Goal: Task Accomplishment & Management: Complete application form

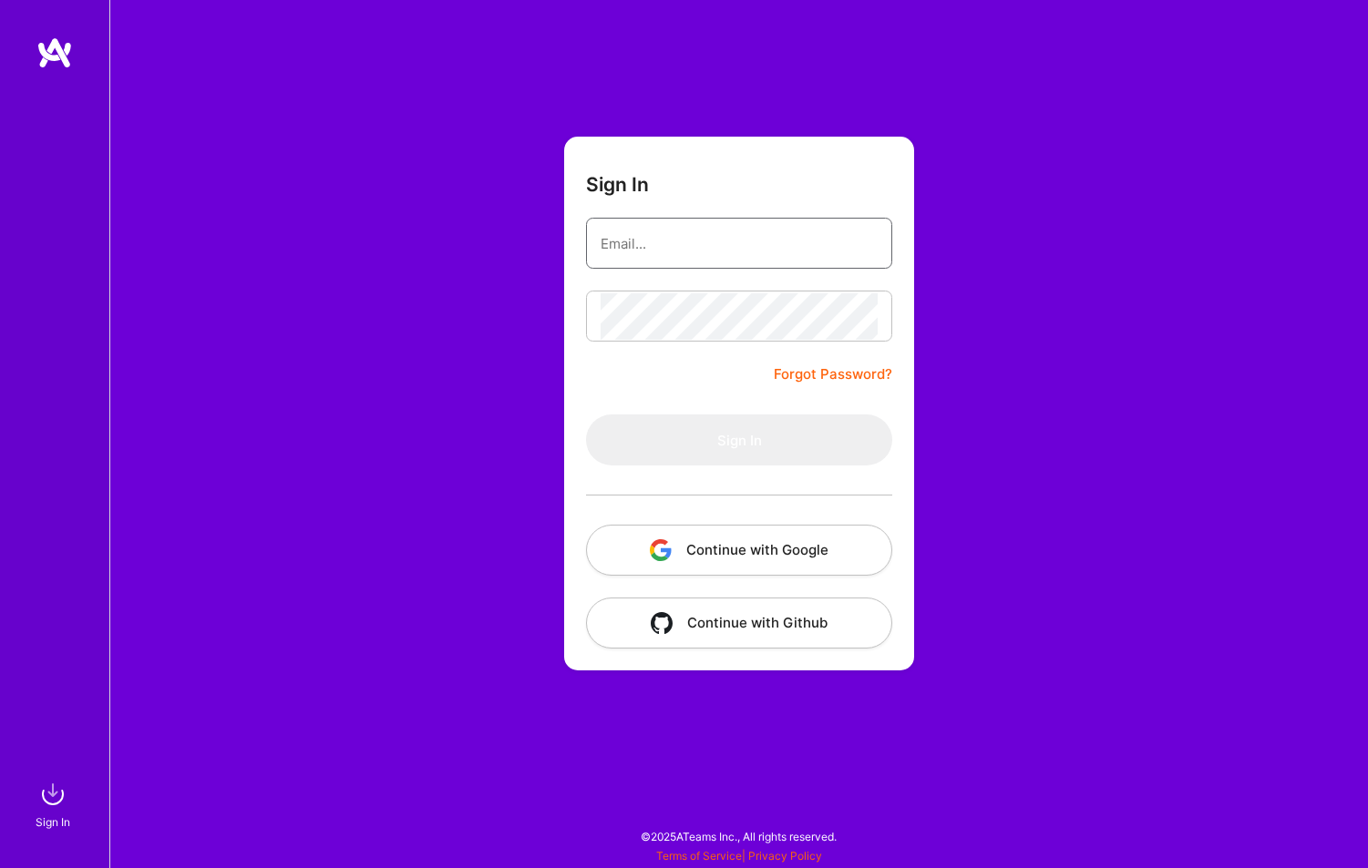
click at [724, 234] on input "email" at bounding box center [739, 244] width 277 height 46
type input "[EMAIL_ADDRESS][DOMAIN_NAME]"
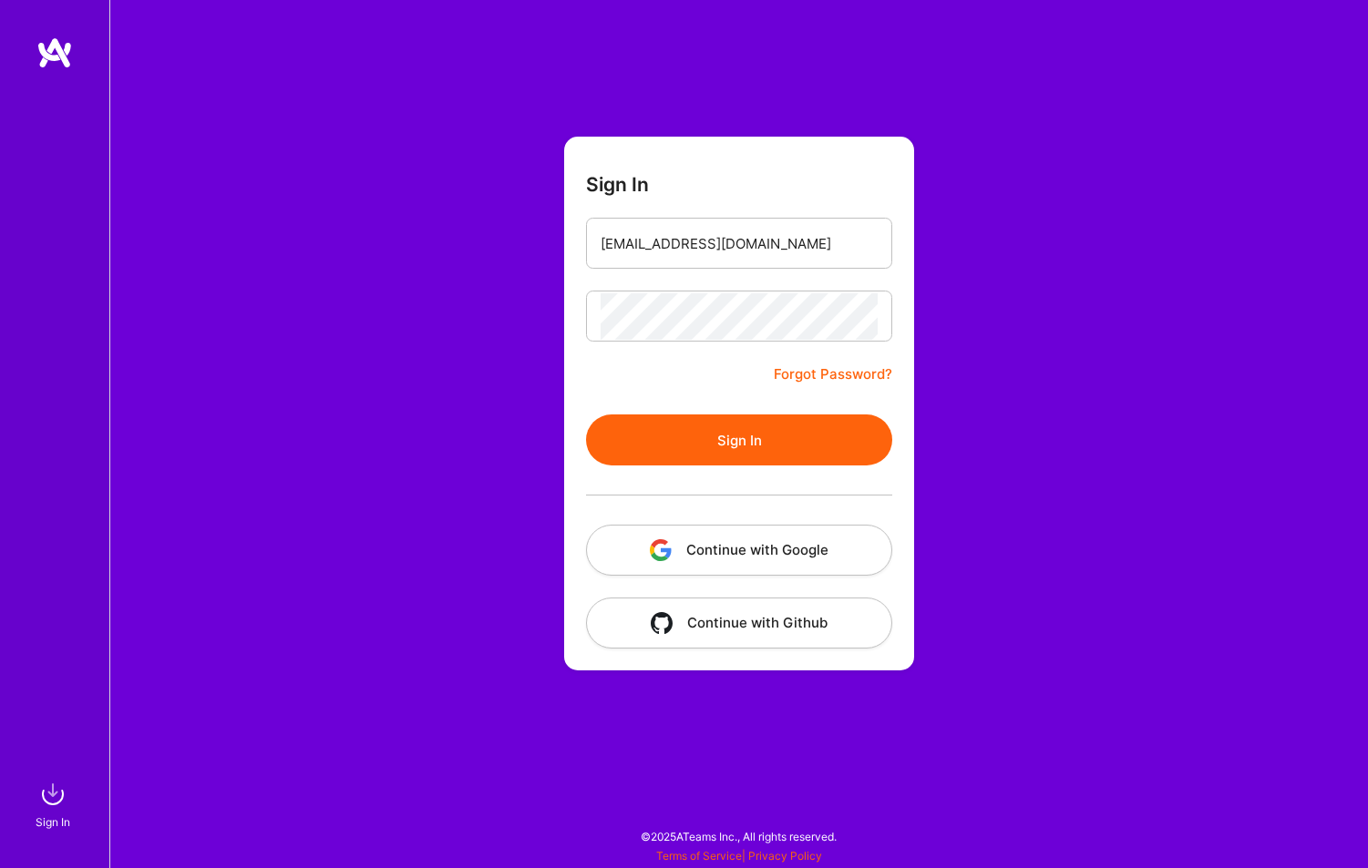
click at [761, 422] on button "Sign In" at bounding box center [739, 440] width 306 height 51
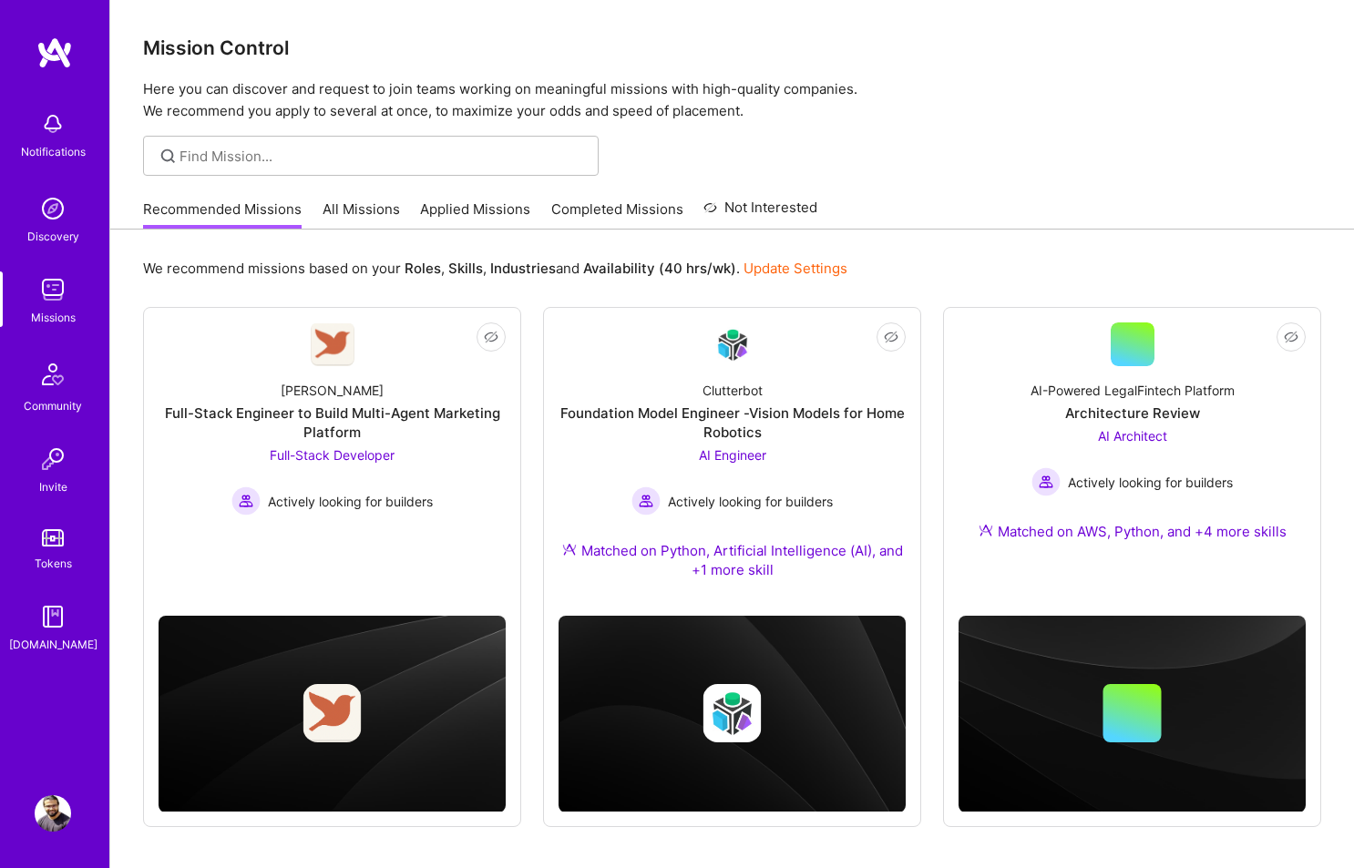
click at [357, 211] on link "All Missions" at bounding box center [361, 215] width 77 height 30
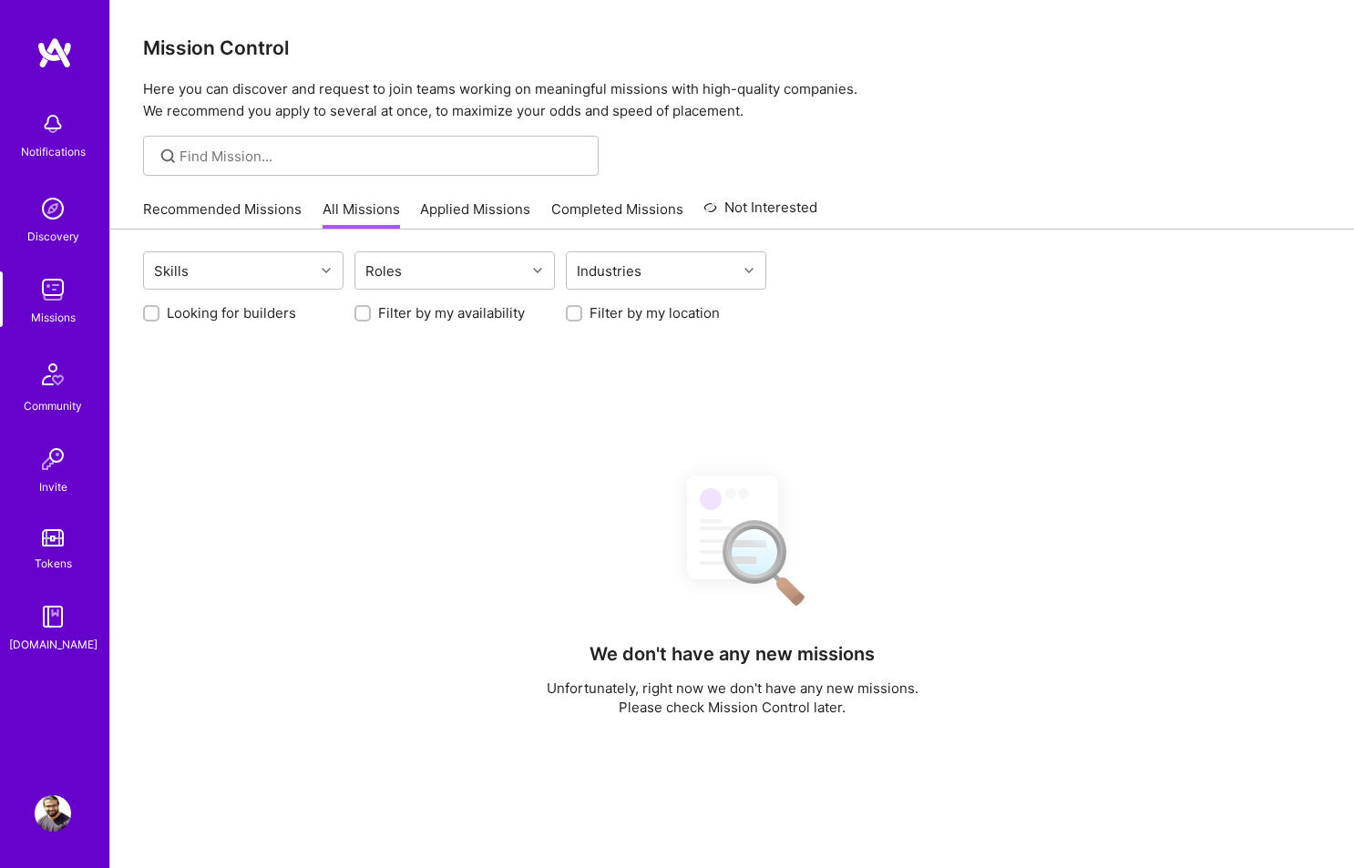
click at [503, 214] on link "Applied Missions" at bounding box center [475, 215] width 110 height 30
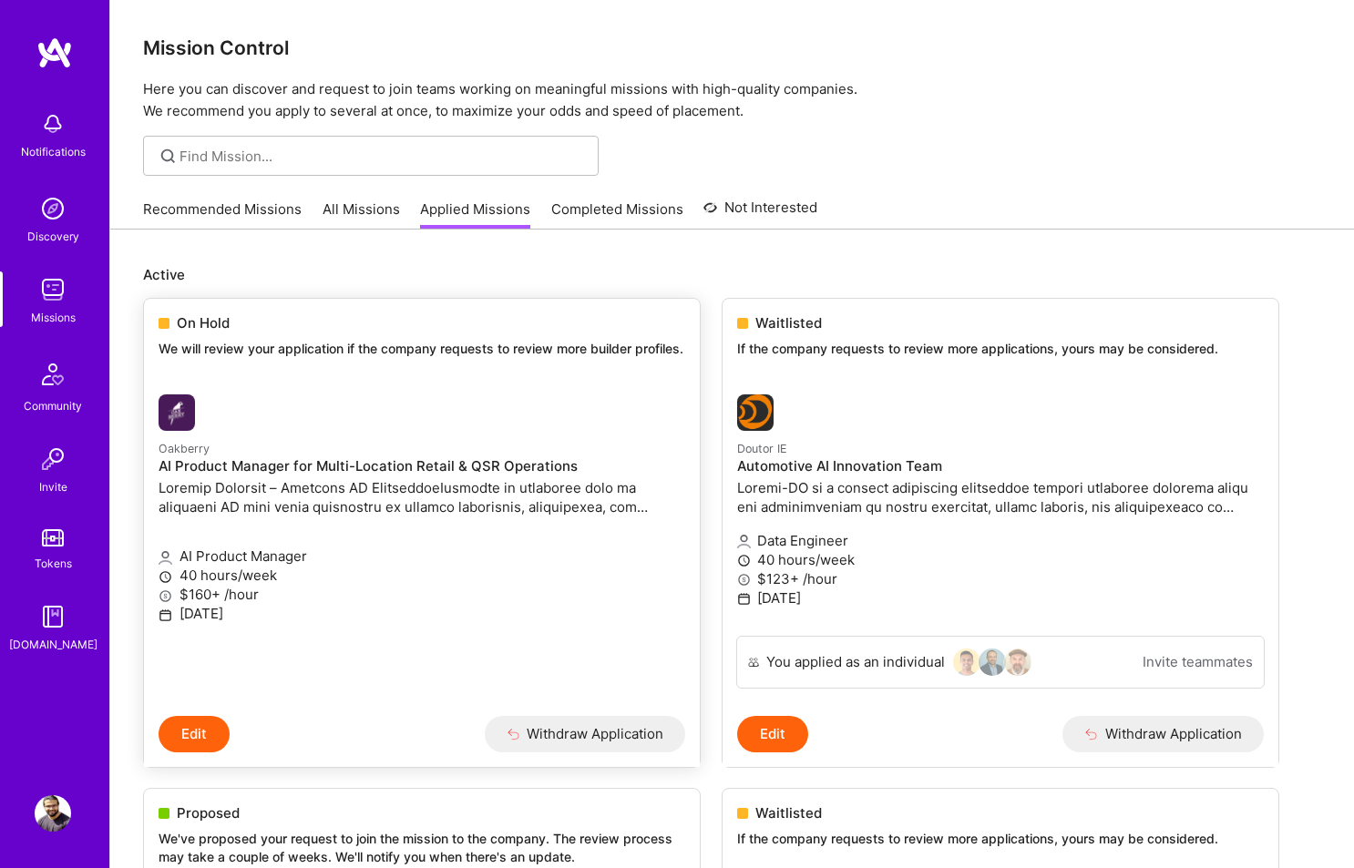
click at [379, 426] on div at bounding box center [334, 413] width 351 height 36
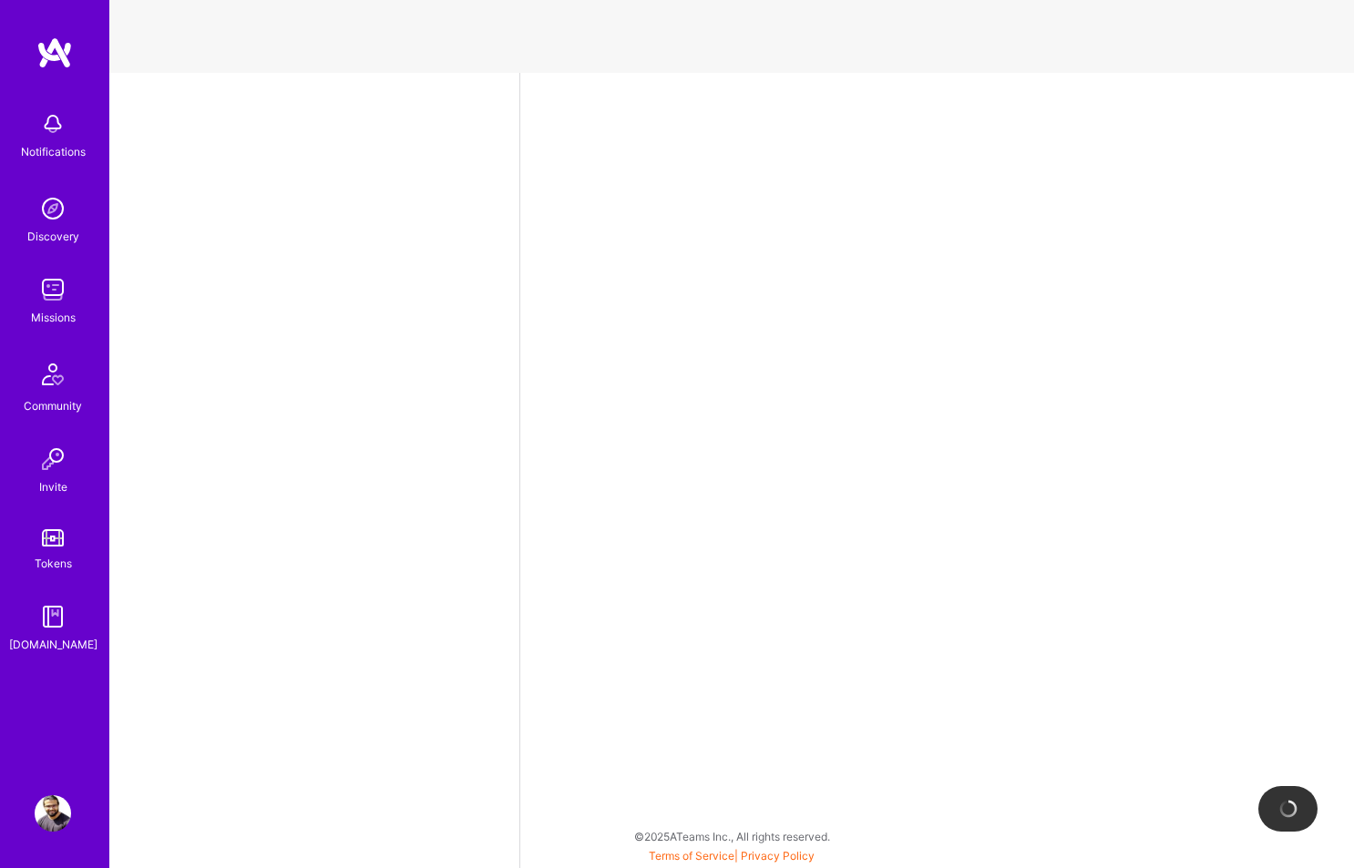
select select "IN"
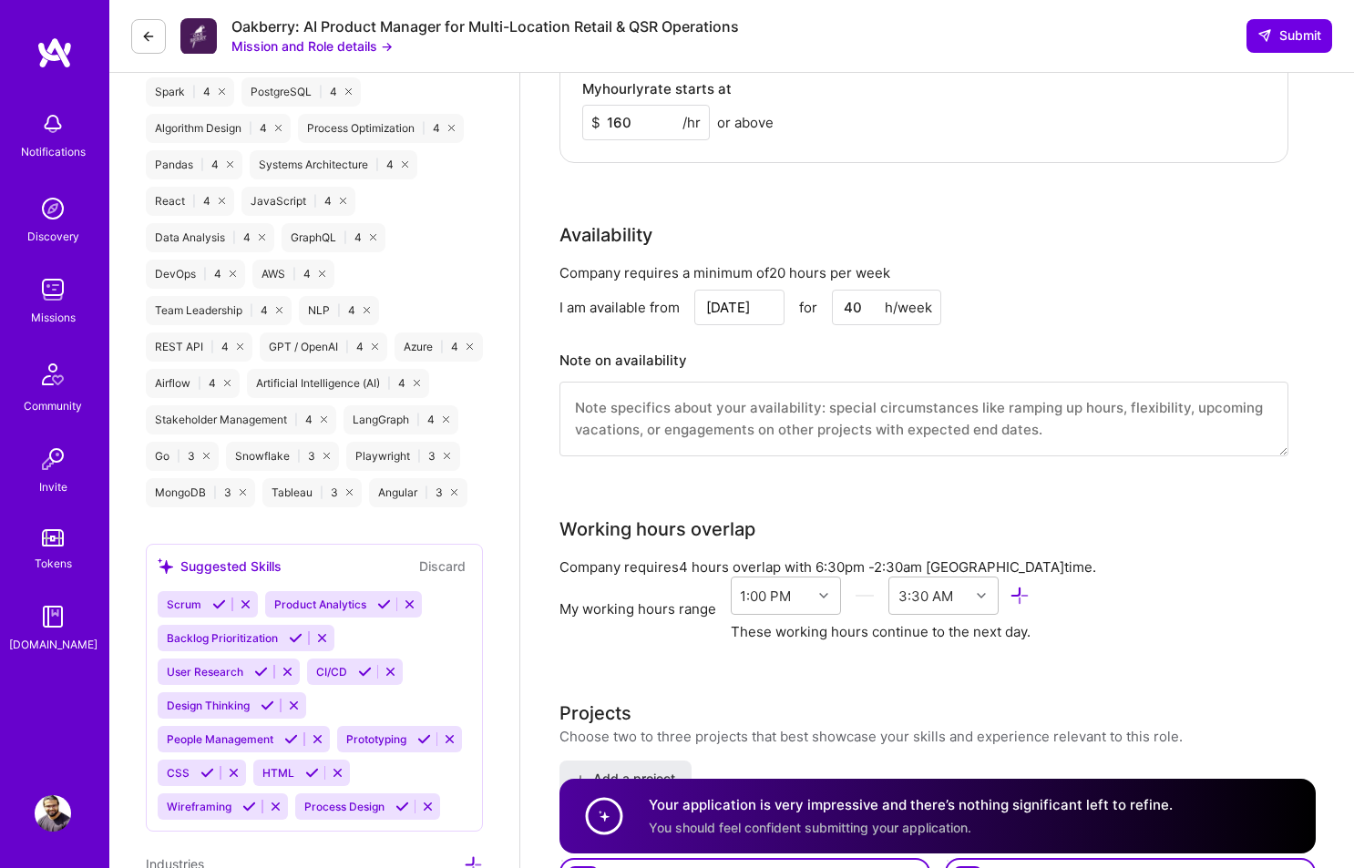
scroll to position [1837, 0]
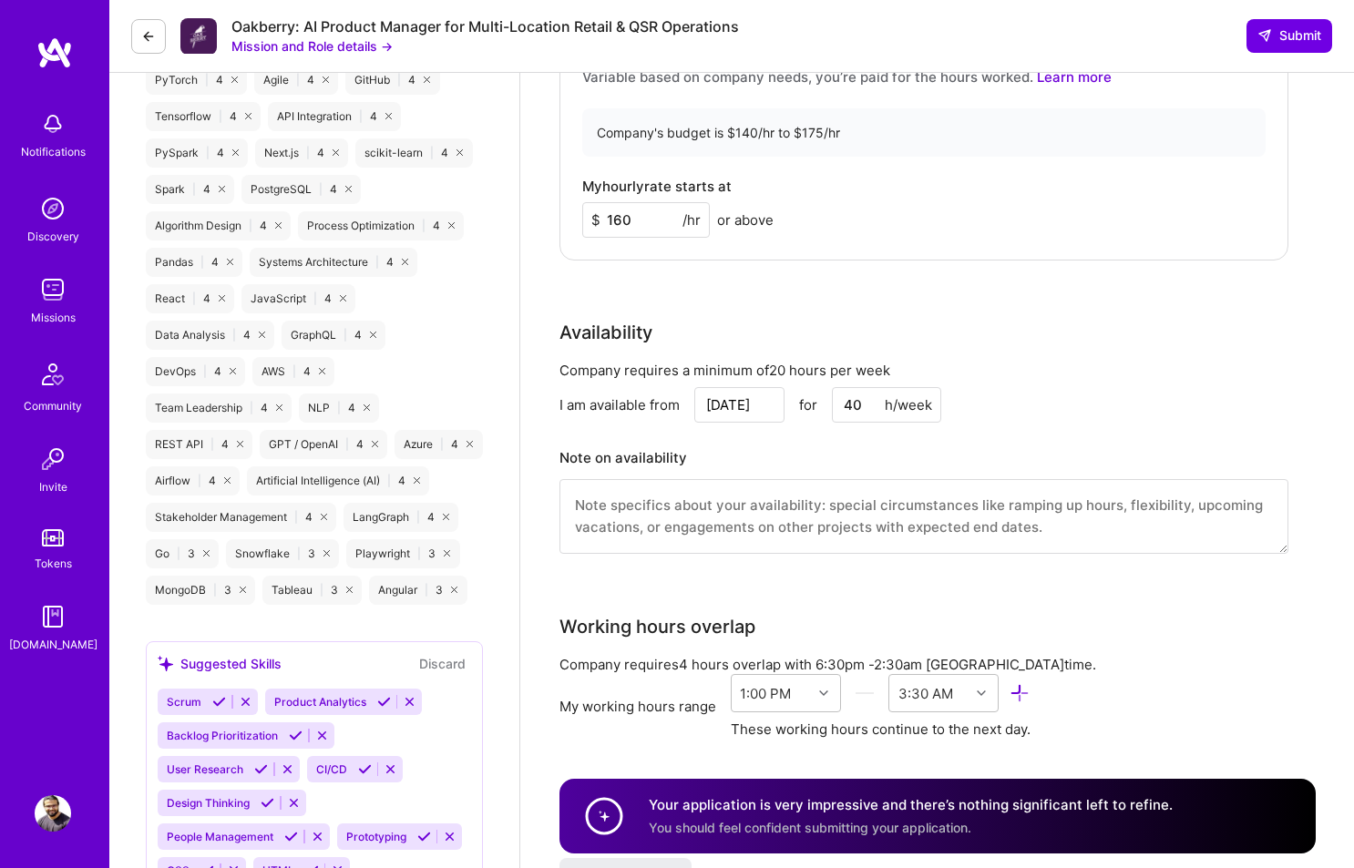
click at [854, 406] on input "40" at bounding box center [886, 405] width 109 height 36
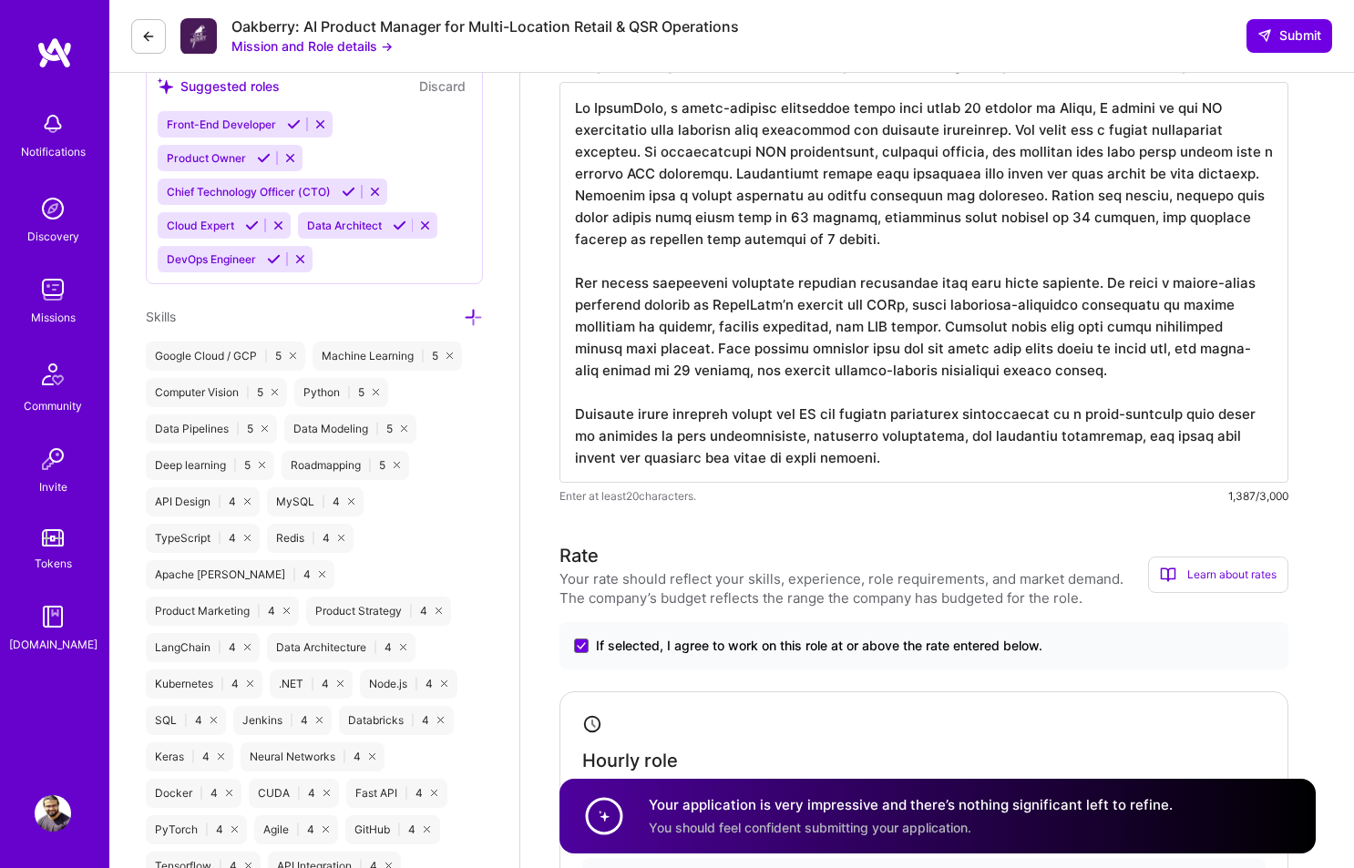
scroll to position [546, 0]
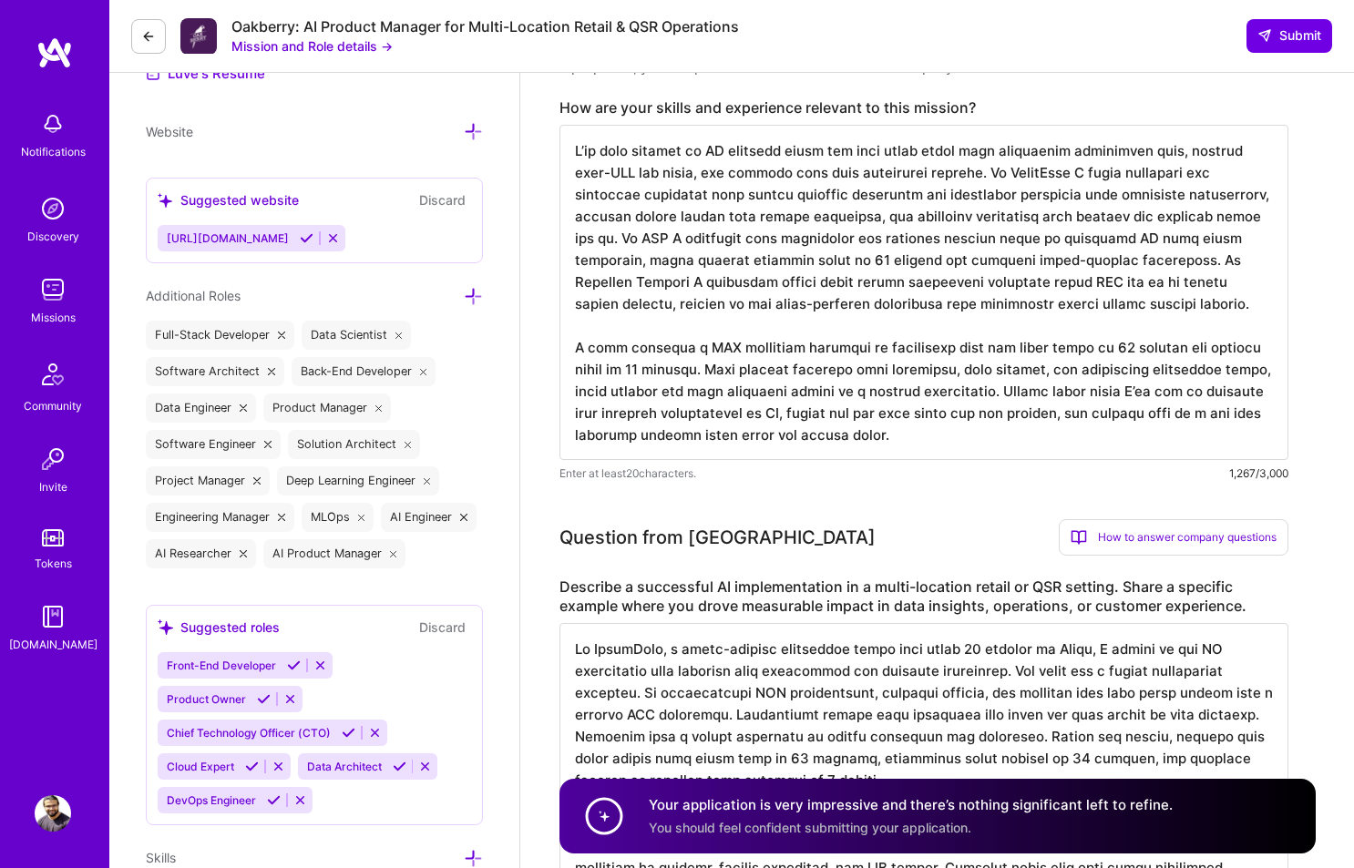
drag, startPoint x: 649, startPoint y: 259, endPoint x: 932, endPoint y: 433, distance: 332.6
click at [932, 433] on textarea at bounding box center [924, 292] width 729 height 335
click at [922, 467] on div "Enter at least 20 characters. 1,267/3,000" at bounding box center [924, 473] width 729 height 19
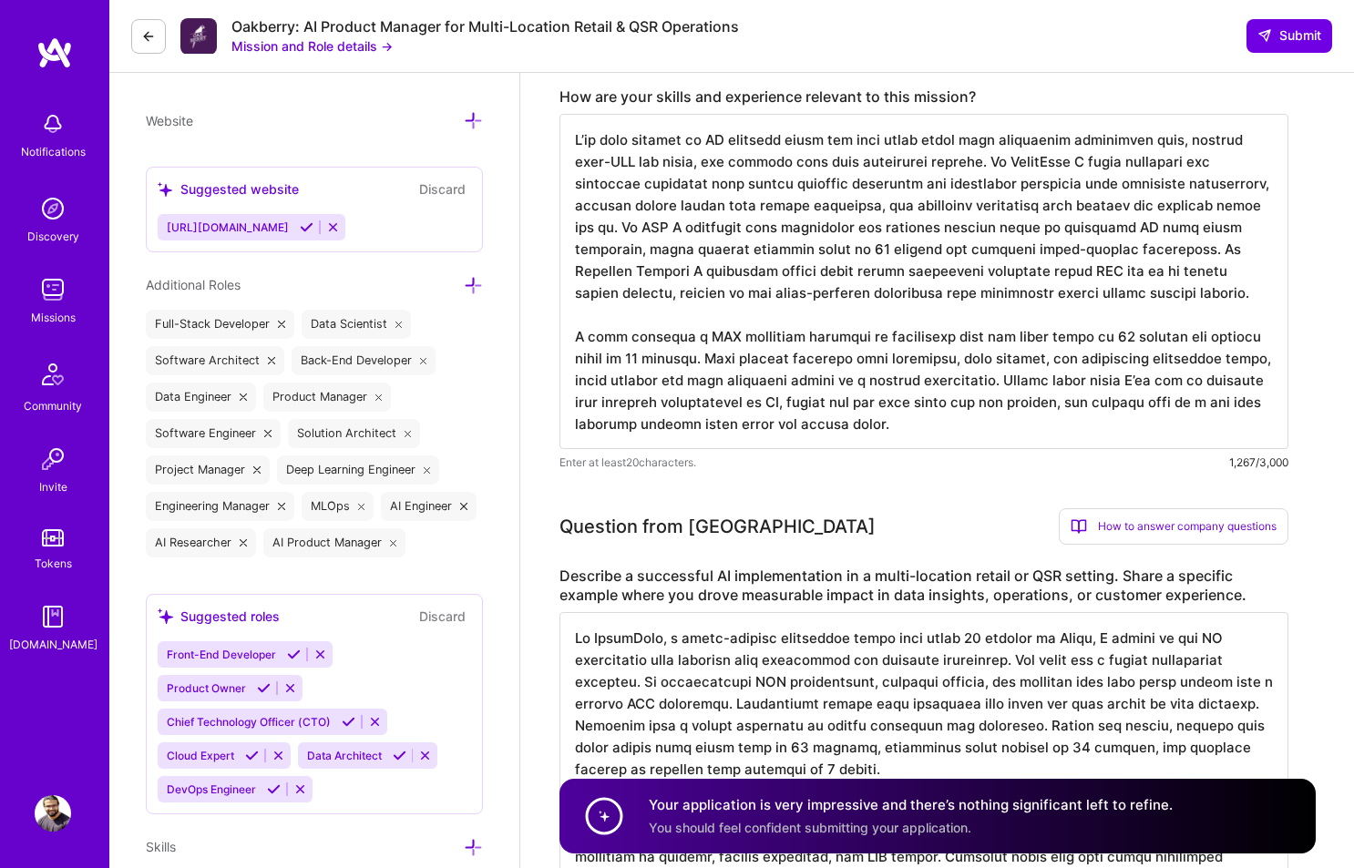
scroll to position [569, 0]
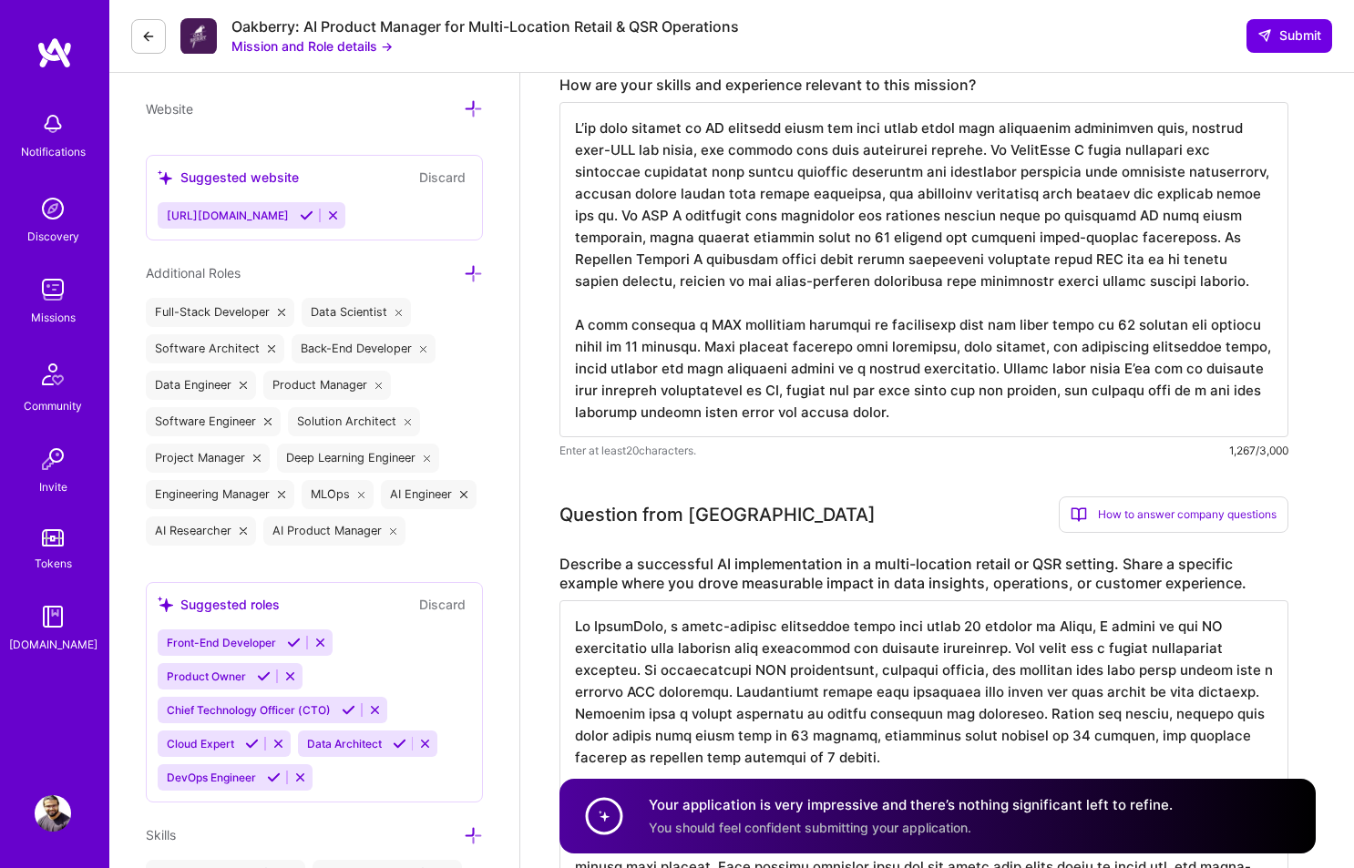
click at [644, 632] on textarea at bounding box center [924, 801] width 729 height 401
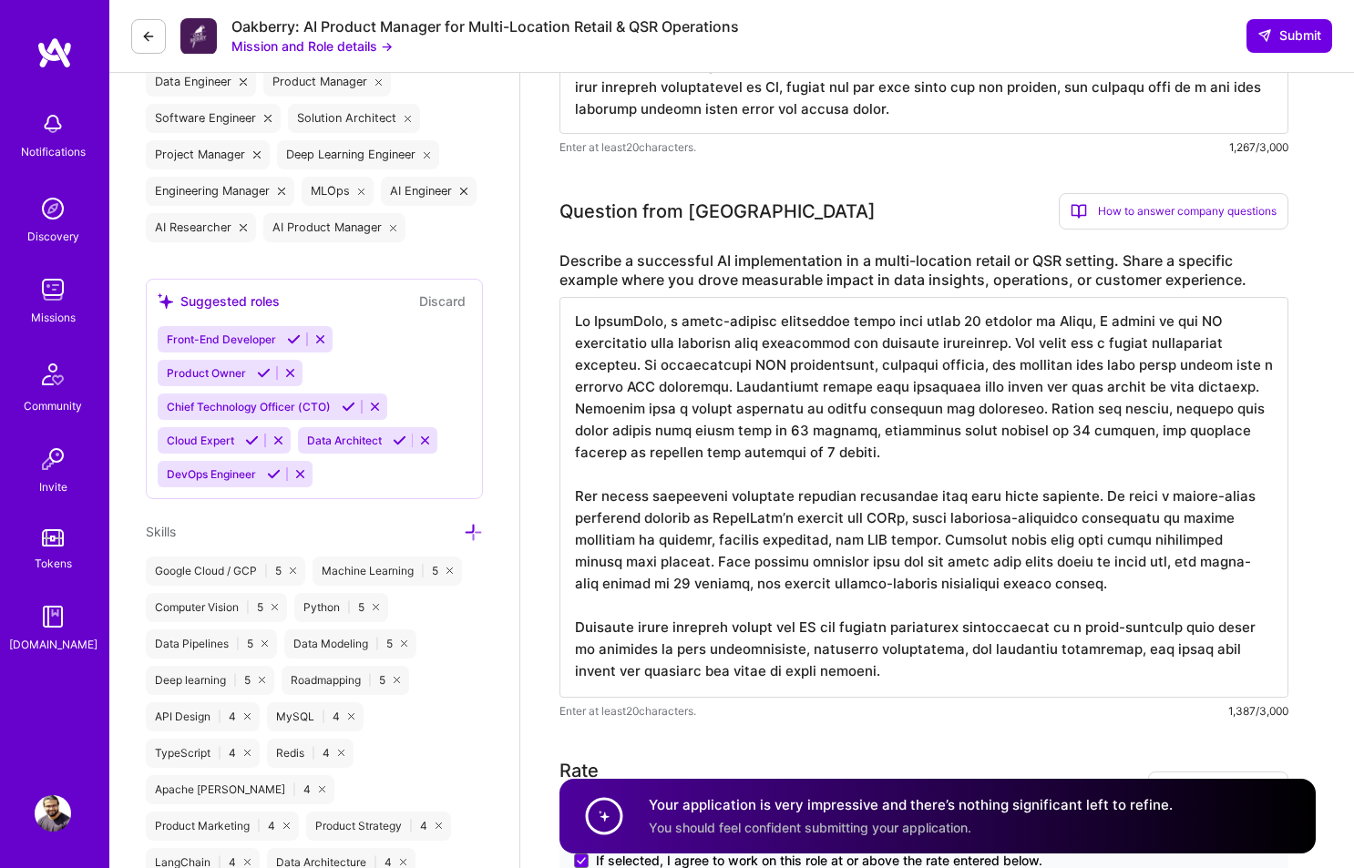
scroll to position [0, 0]
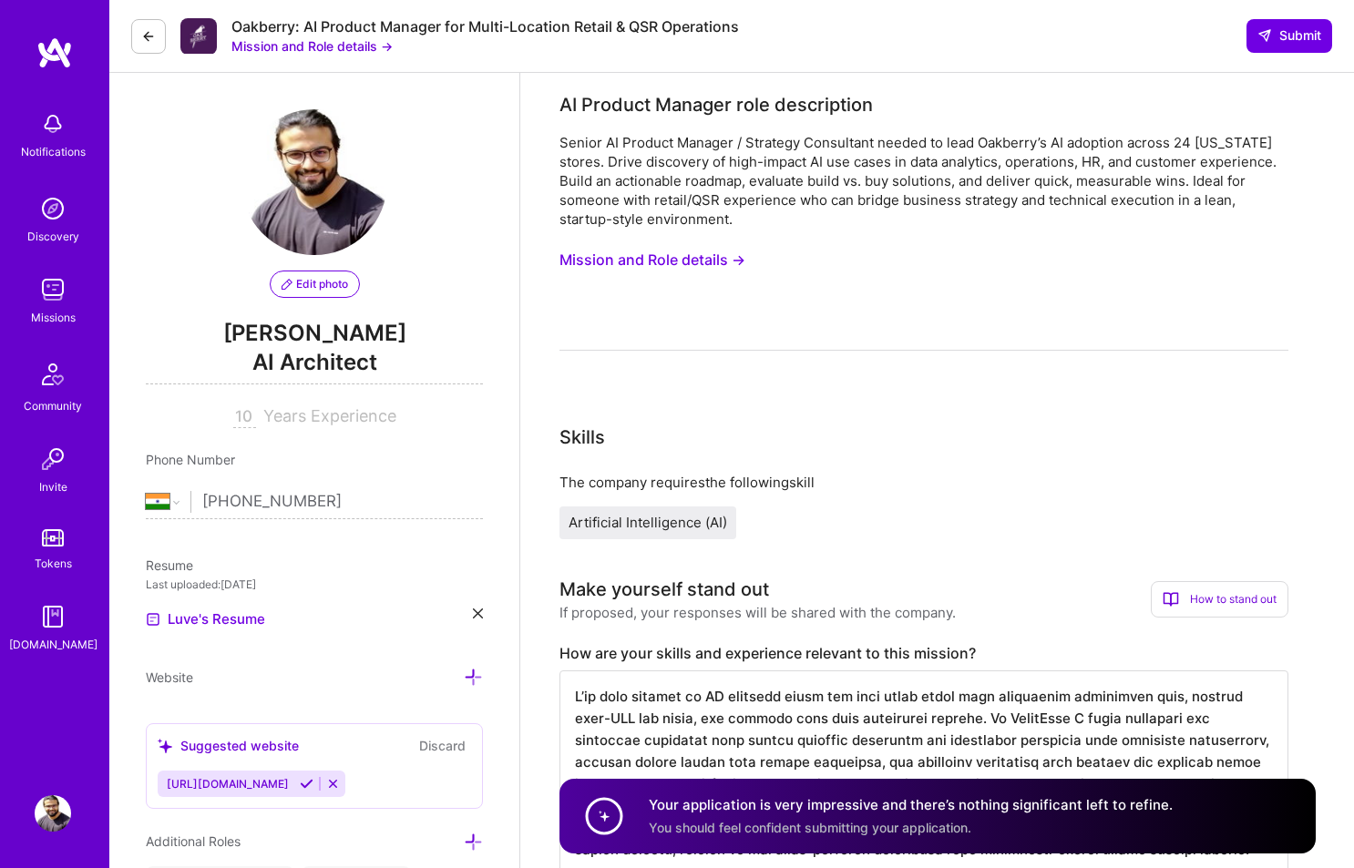
click at [159, 46] on button at bounding box center [148, 36] width 35 height 35
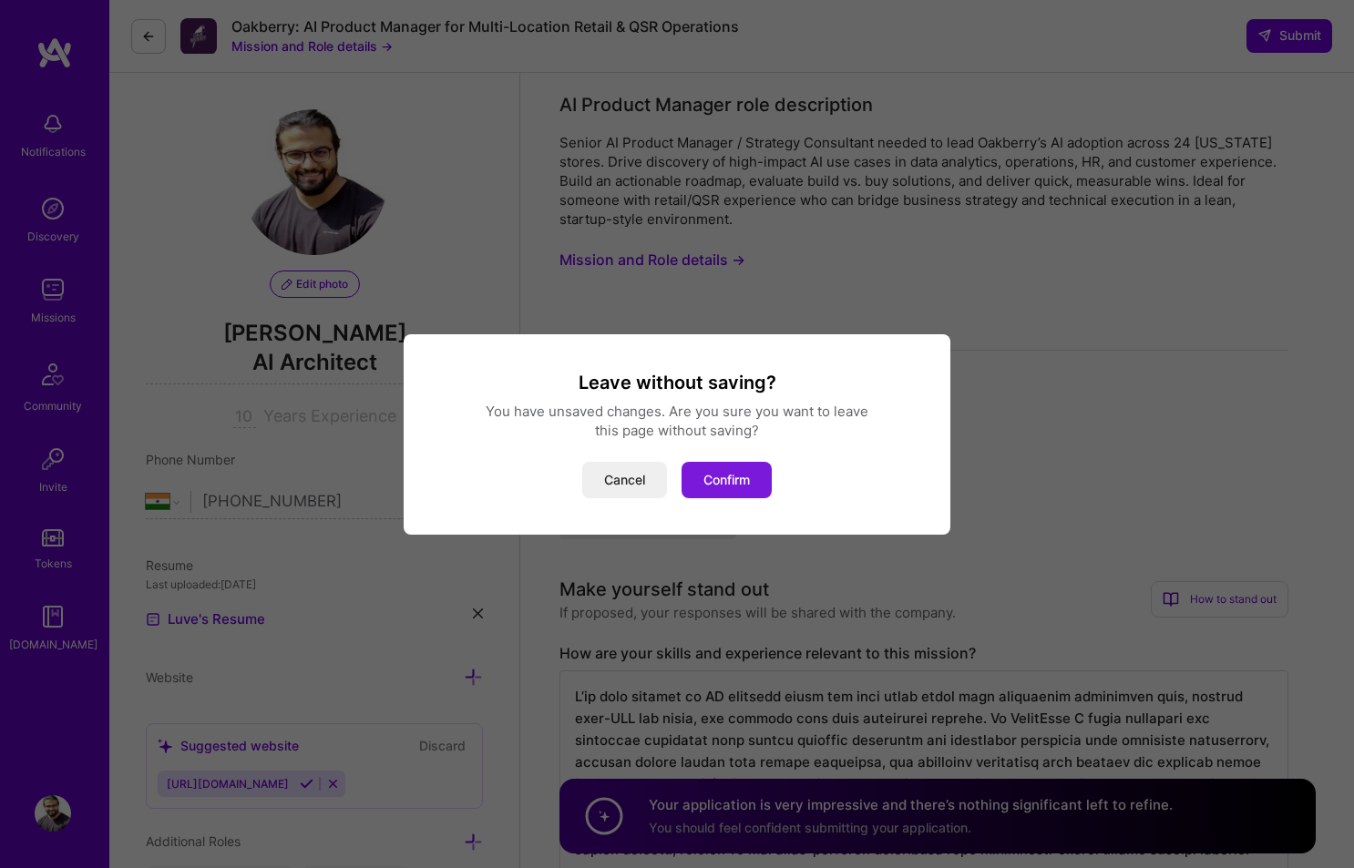
click at [720, 475] on button "Confirm" at bounding box center [727, 480] width 90 height 36
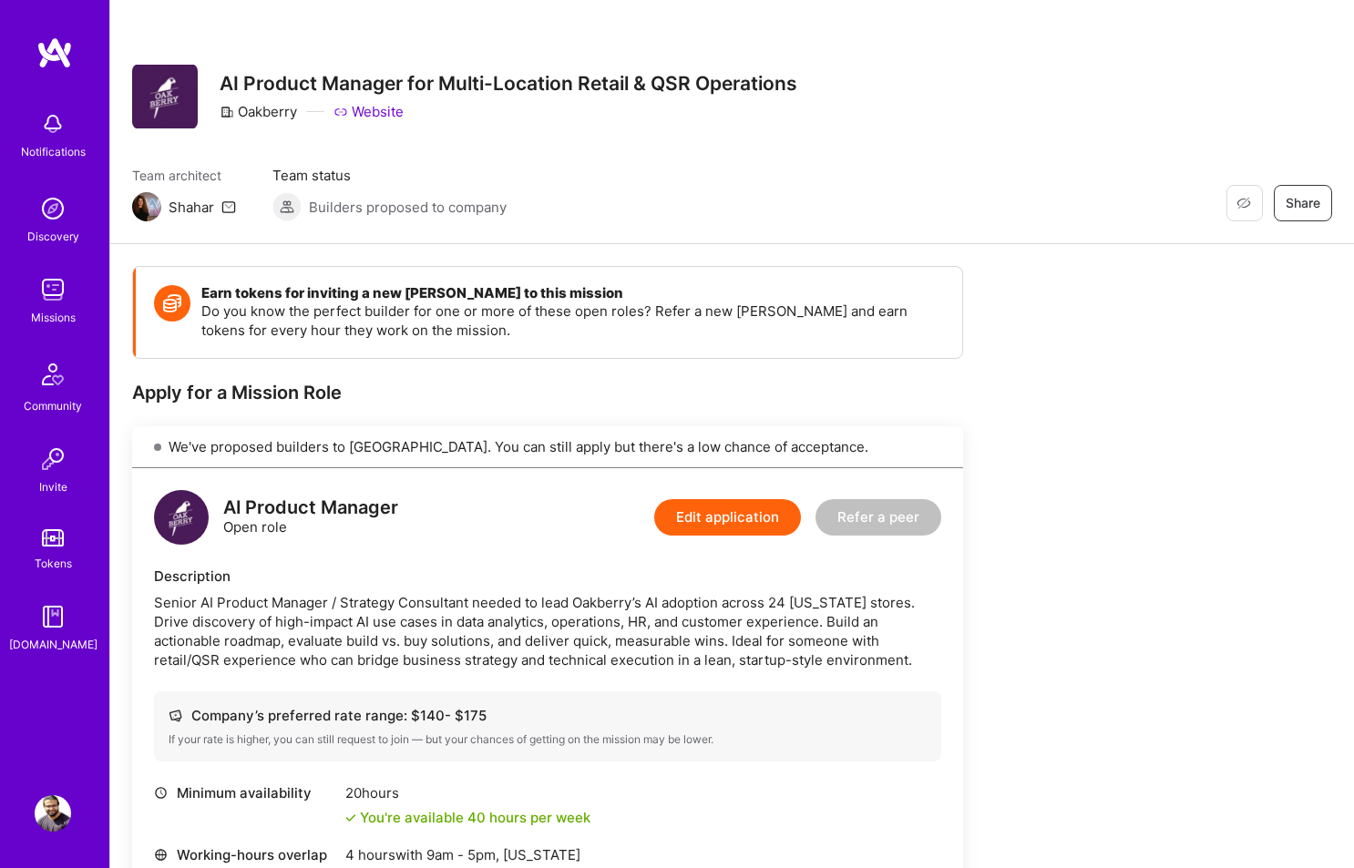
click at [78, 299] on link "Missions" at bounding box center [52, 300] width 113 height 56
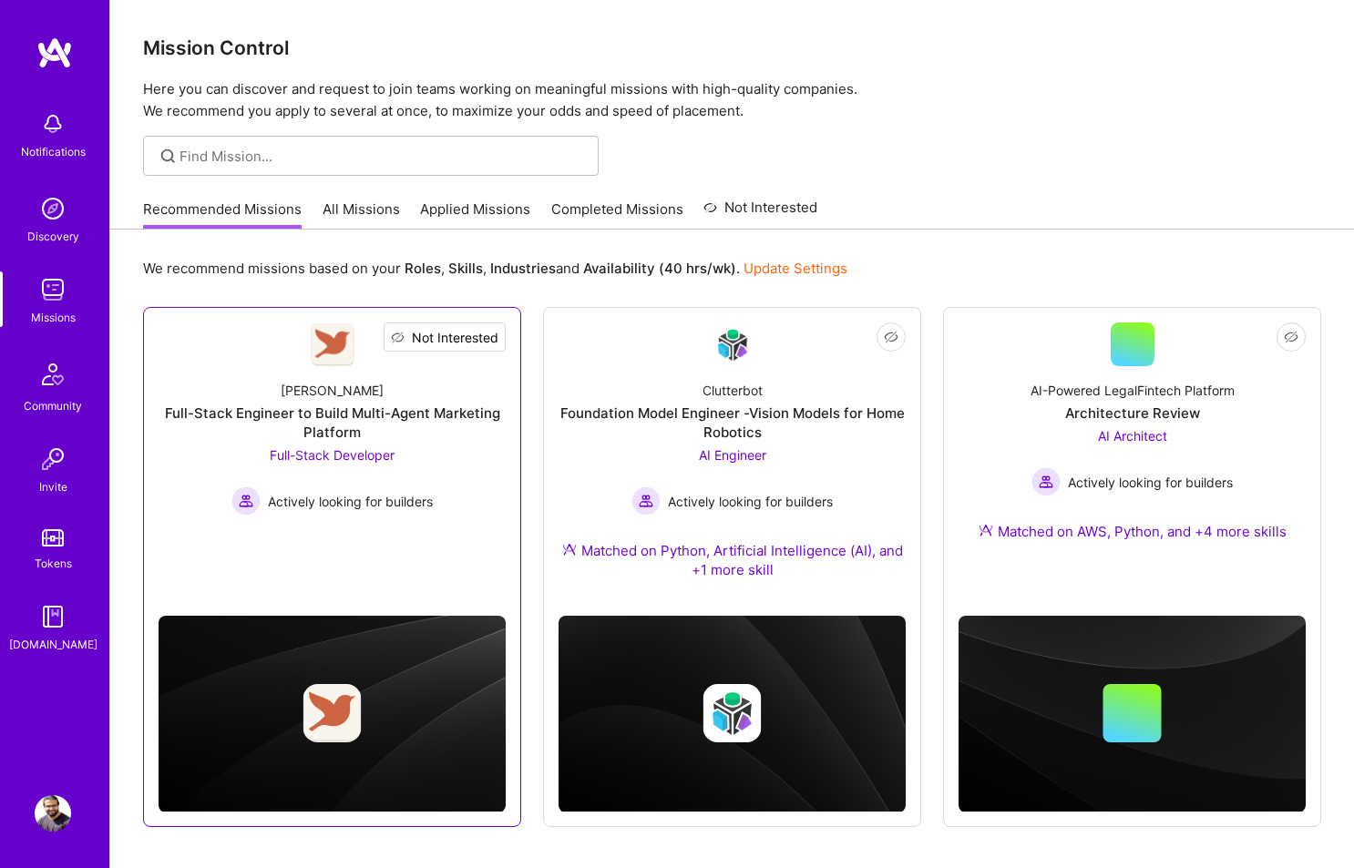
click at [485, 334] on span "Not Interested" at bounding box center [455, 337] width 87 height 19
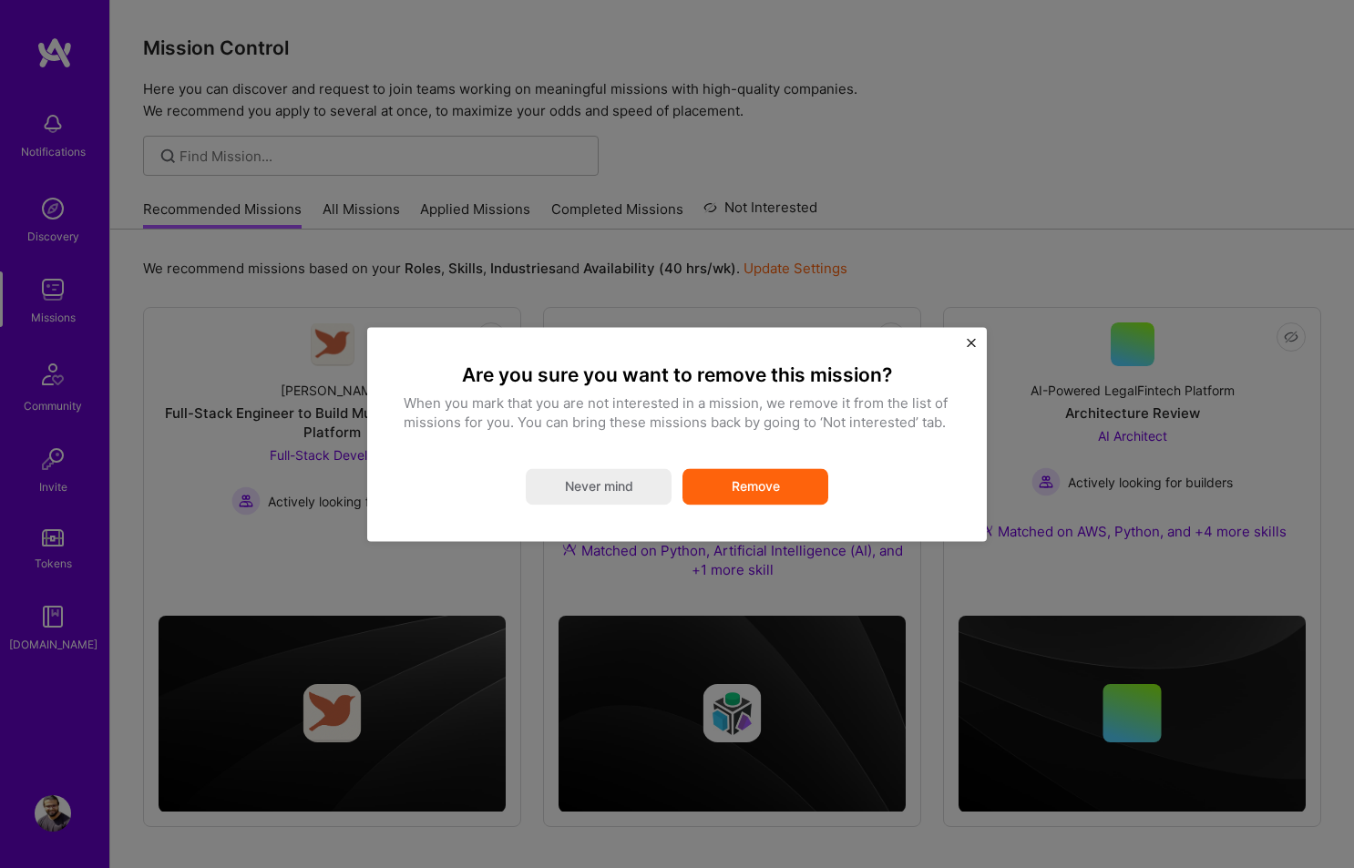
click at [737, 478] on button "Remove" at bounding box center [756, 486] width 146 height 36
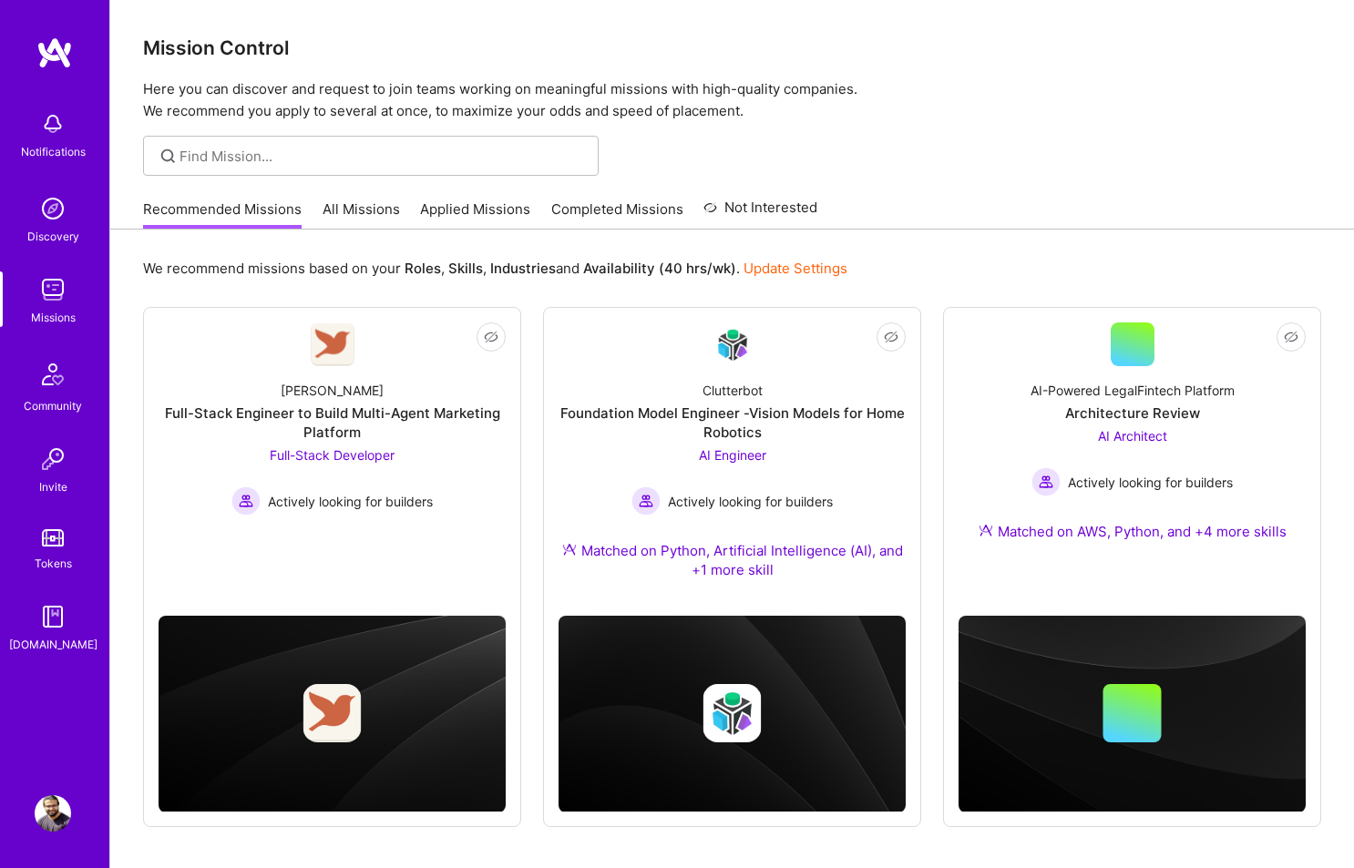
click at [765, 213] on link "Not Interested" at bounding box center [760, 213] width 114 height 33
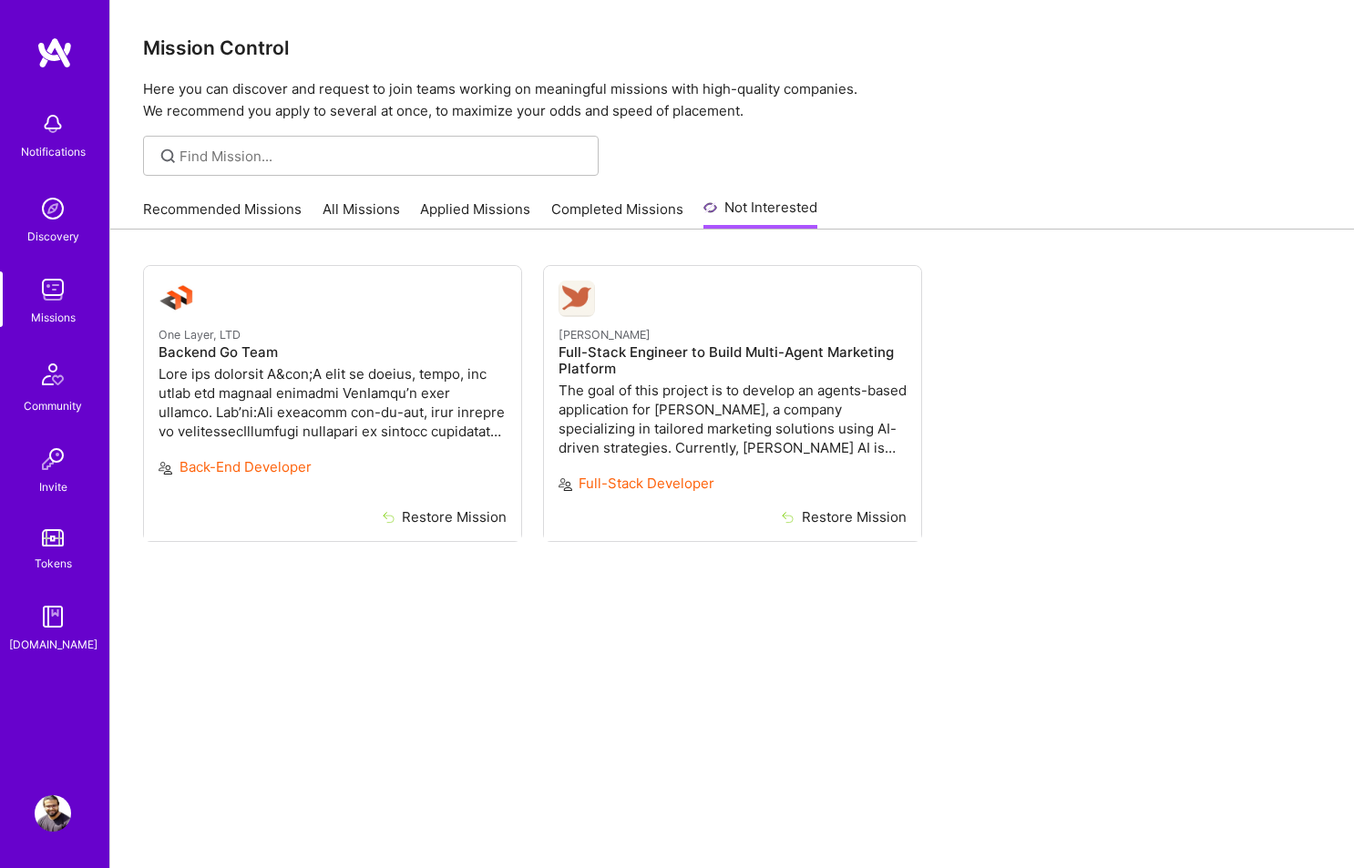
click at [207, 200] on link "Recommended Missions" at bounding box center [222, 215] width 159 height 30
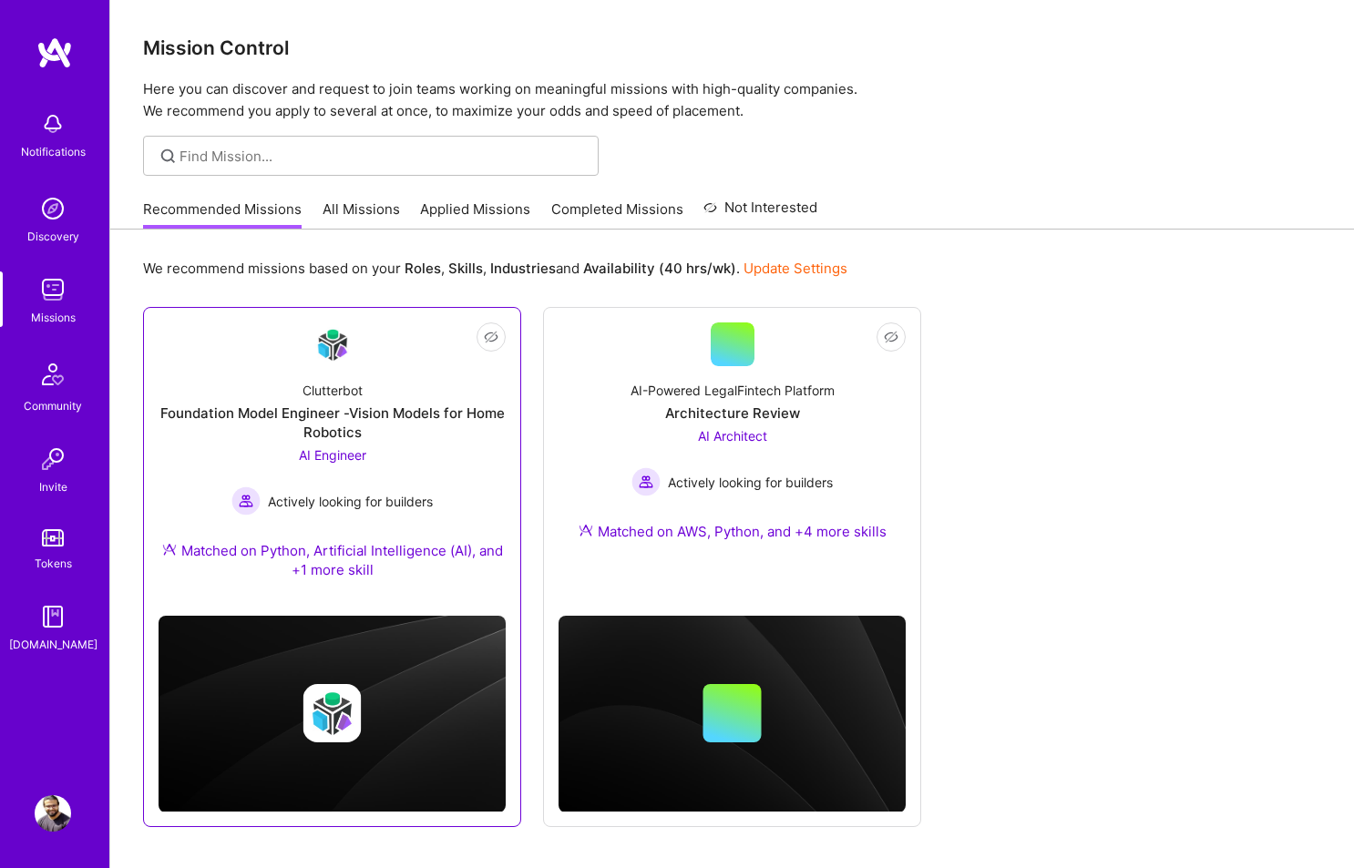
click at [451, 438] on div "Foundation Model Engineer -Vision Models for Home Robotics" at bounding box center [332, 423] width 347 height 38
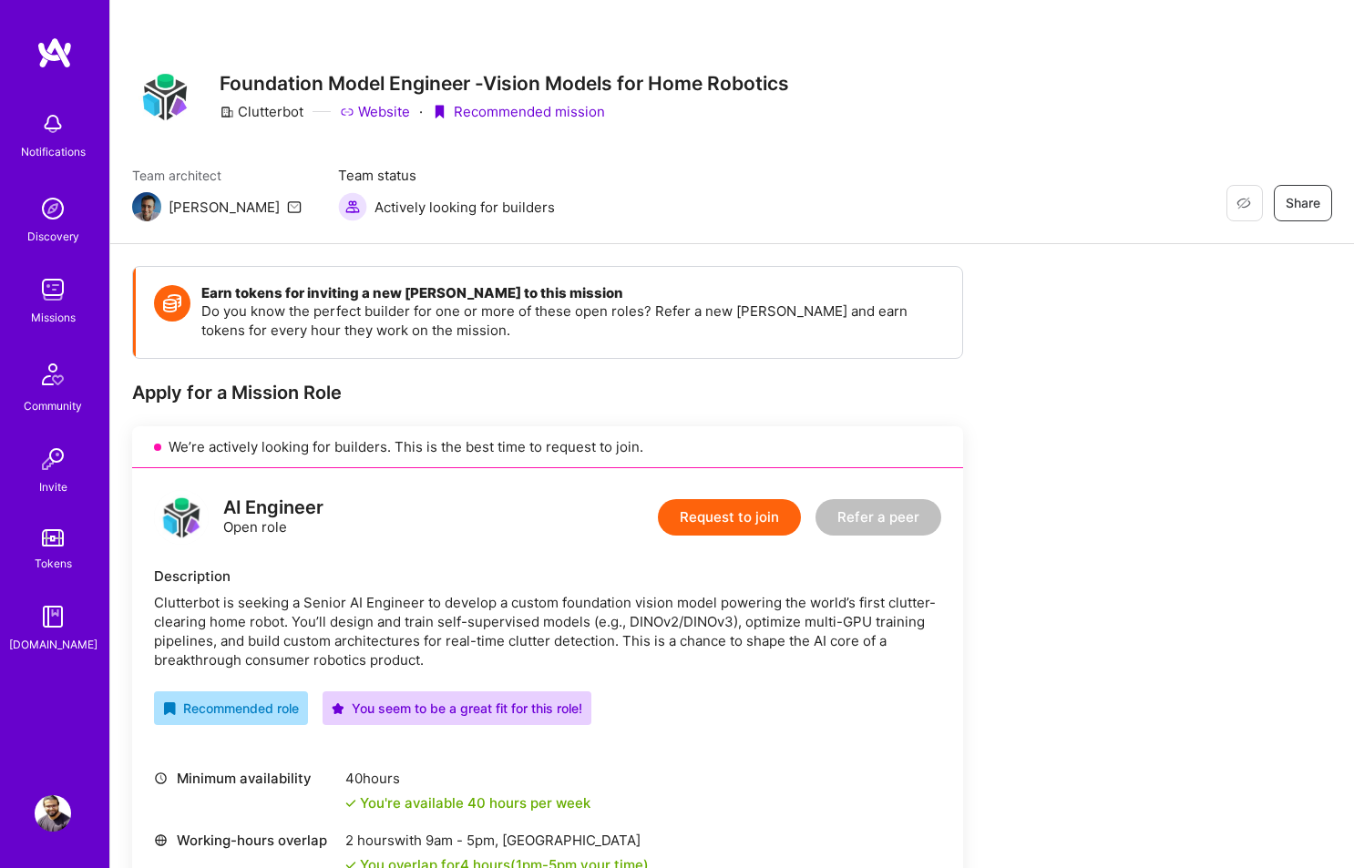
click at [720, 514] on button "Request to join" at bounding box center [729, 517] width 143 height 36
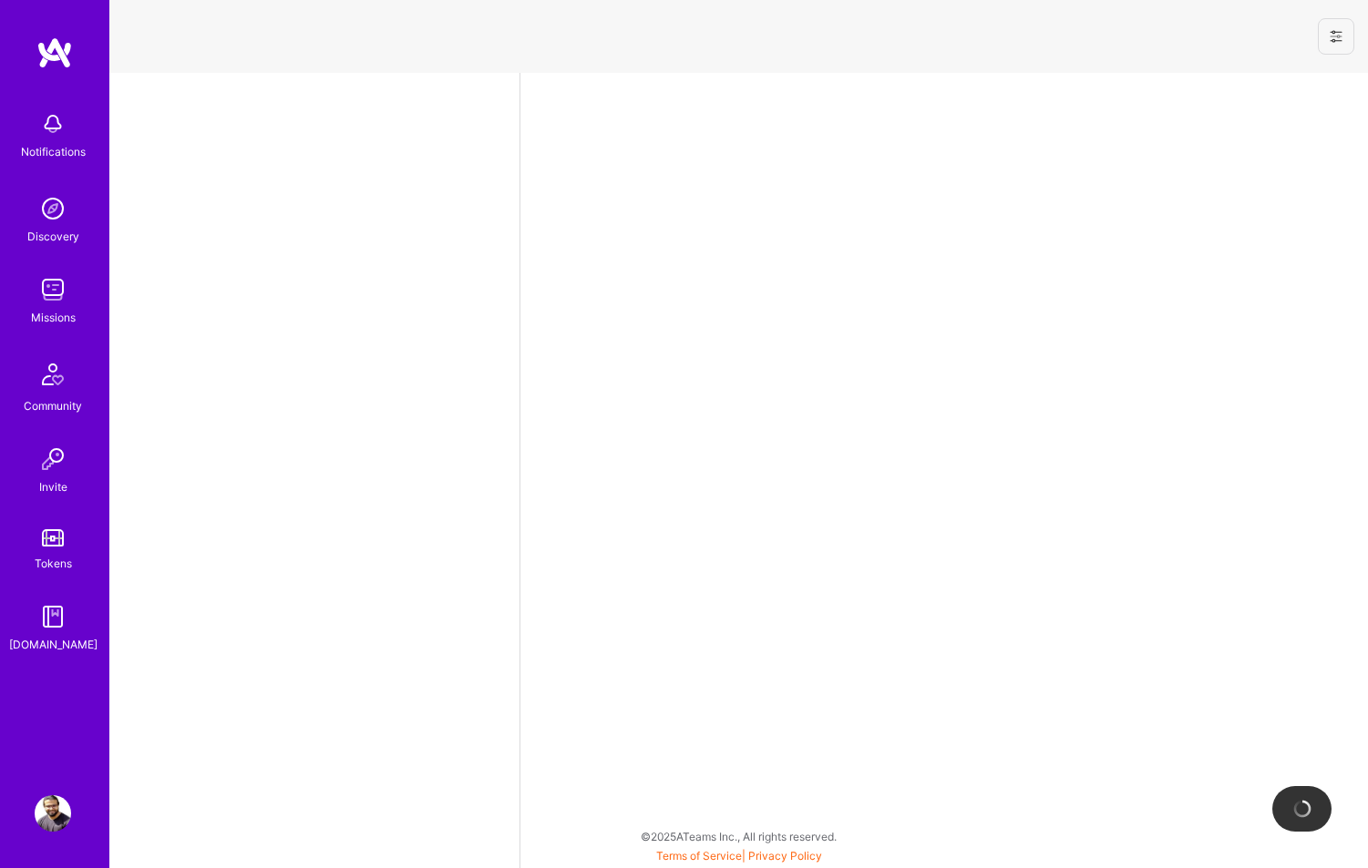
select select "IN"
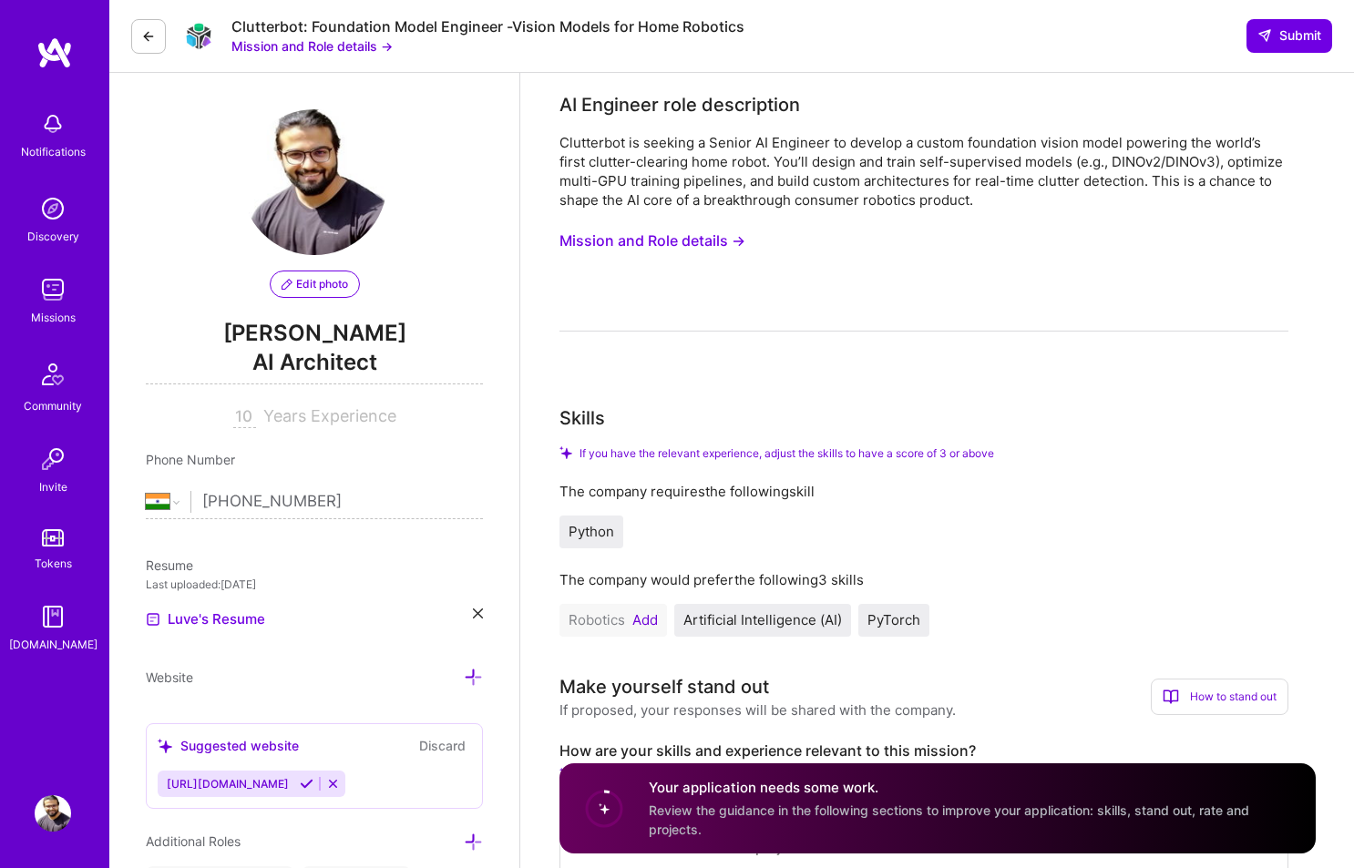
click at [639, 615] on button "Add" at bounding box center [645, 620] width 26 height 15
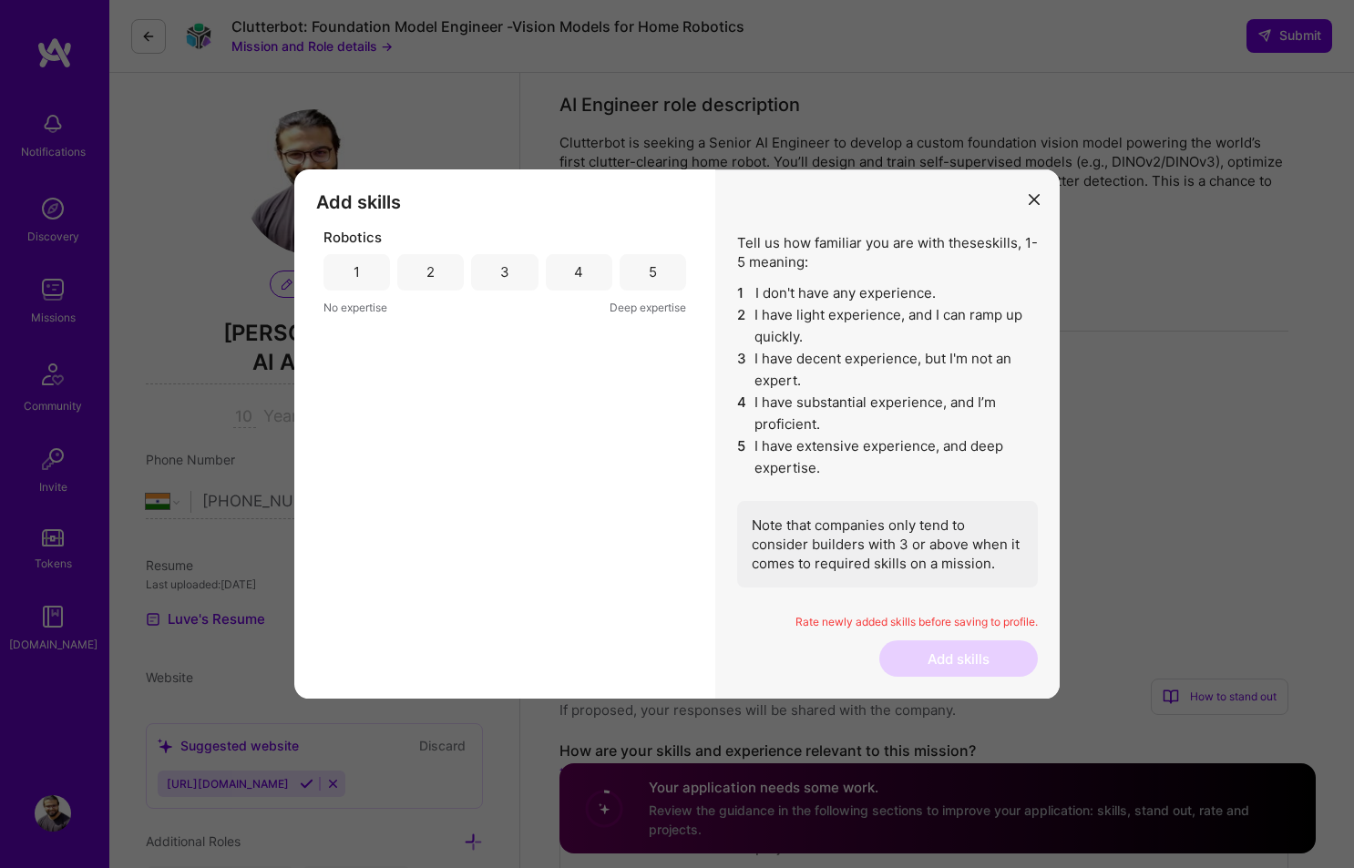
click at [623, 282] on div "5" at bounding box center [653, 272] width 67 height 36
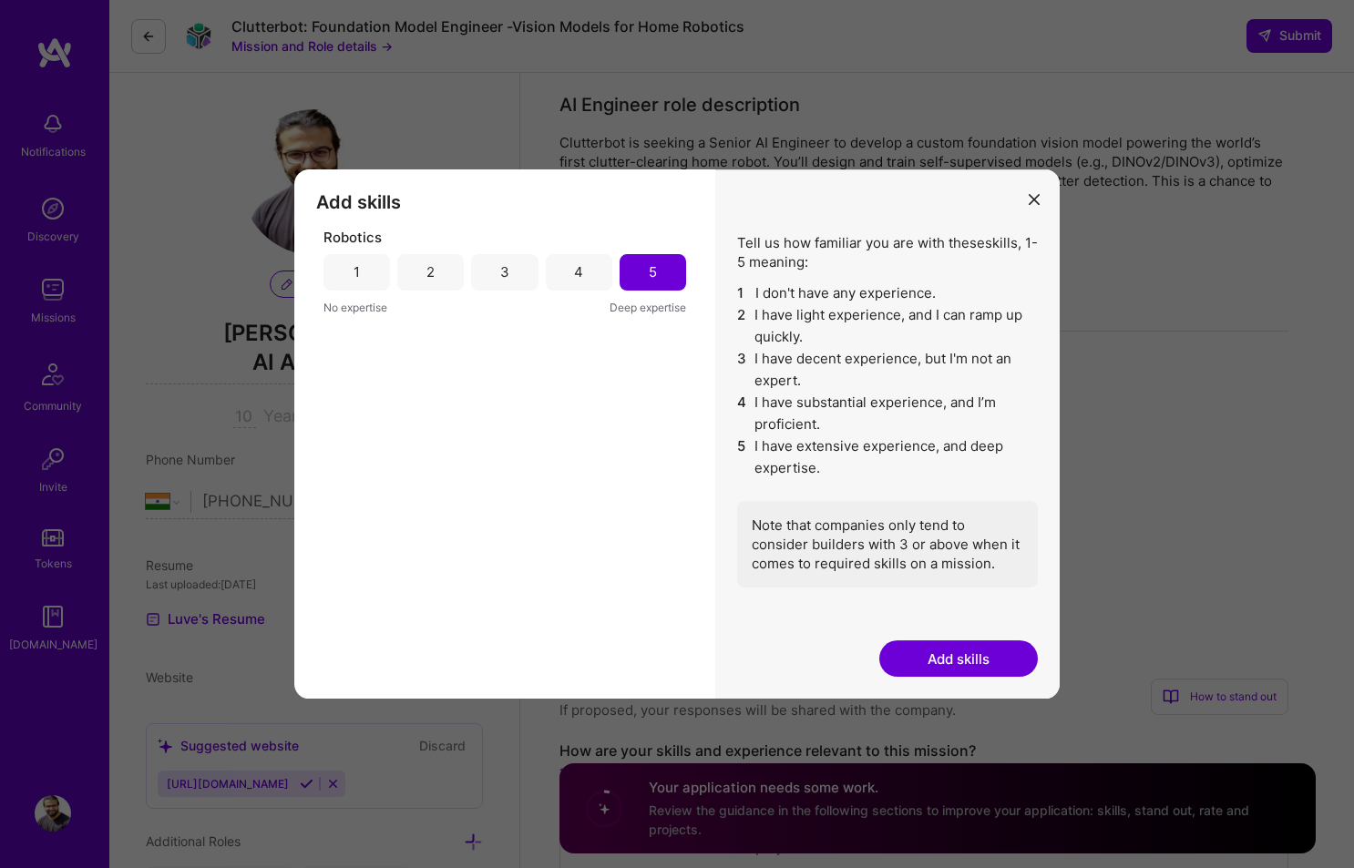
click at [602, 282] on div "4" at bounding box center [579, 272] width 67 height 36
click at [902, 666] on button "Add skills" at bounding box center [958, 659] width 159 height 36
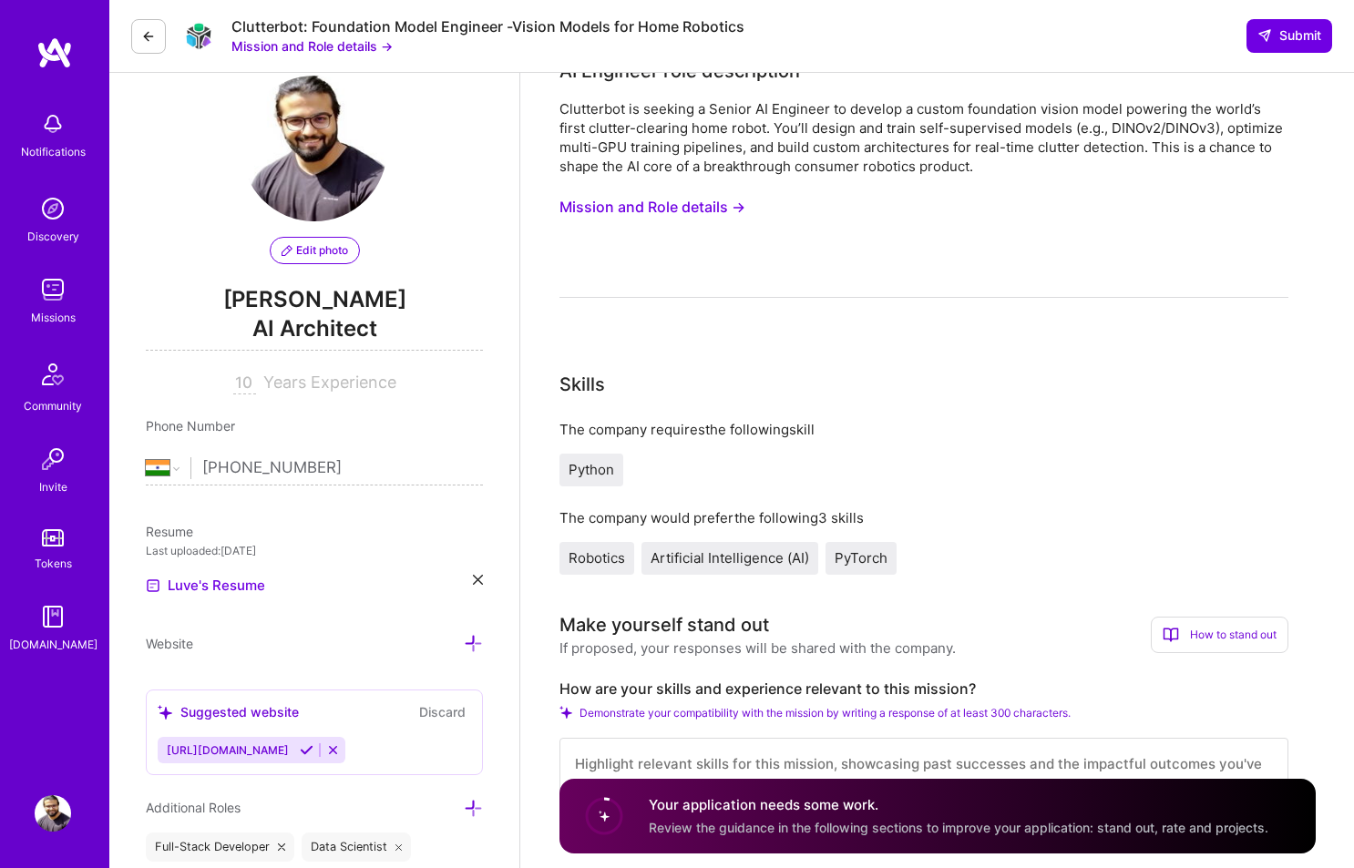
scroll to position [495, 0]
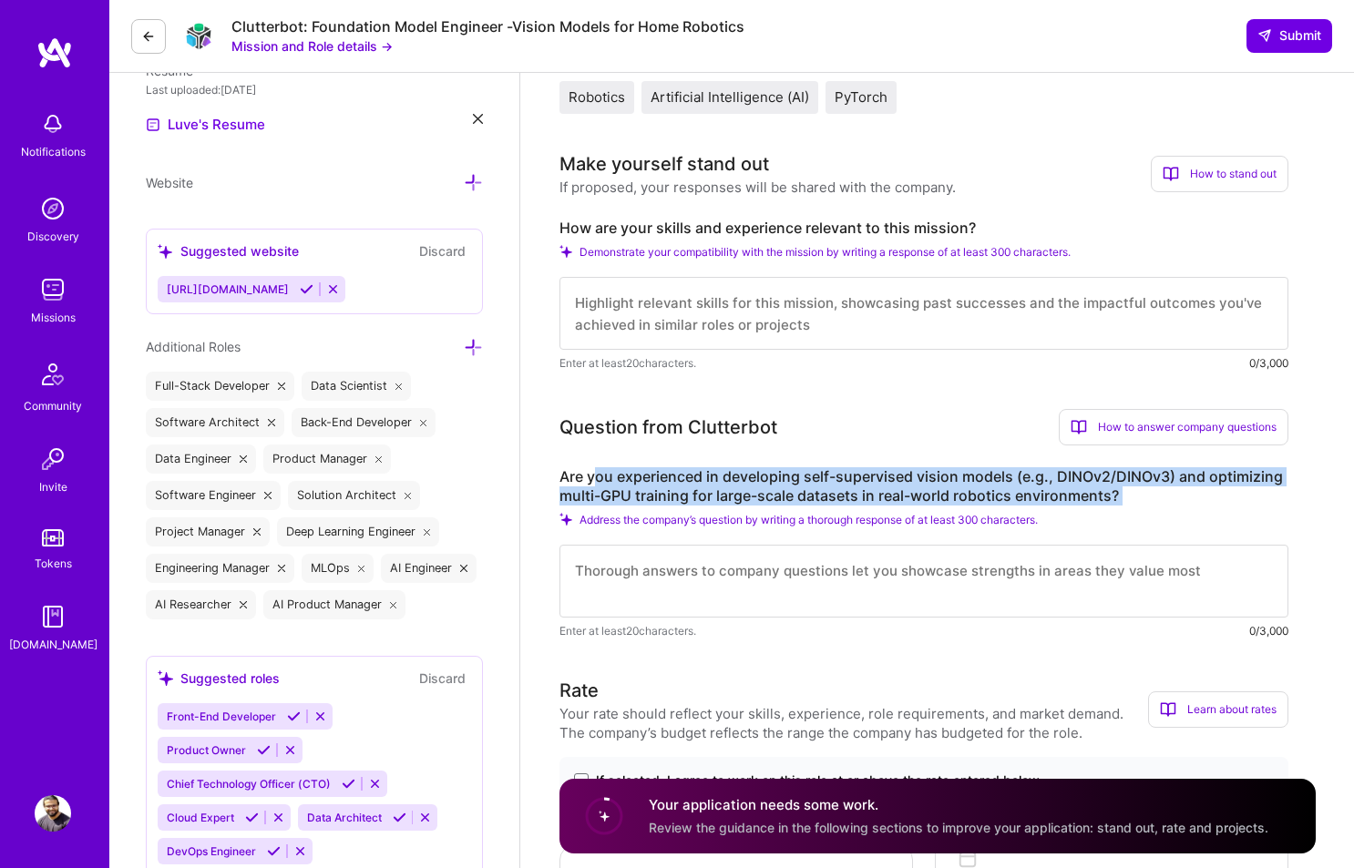
drag, startPoint x: 610, startPoint y: 477, endPoint x: 889, endPoint y: 508, distance: 281.5
click at [889, 508] on div "Are you experienced in developing self-supervised vision models (e.g., DINOv2/D…" at bounding box center [924, 553] width 729 height 173
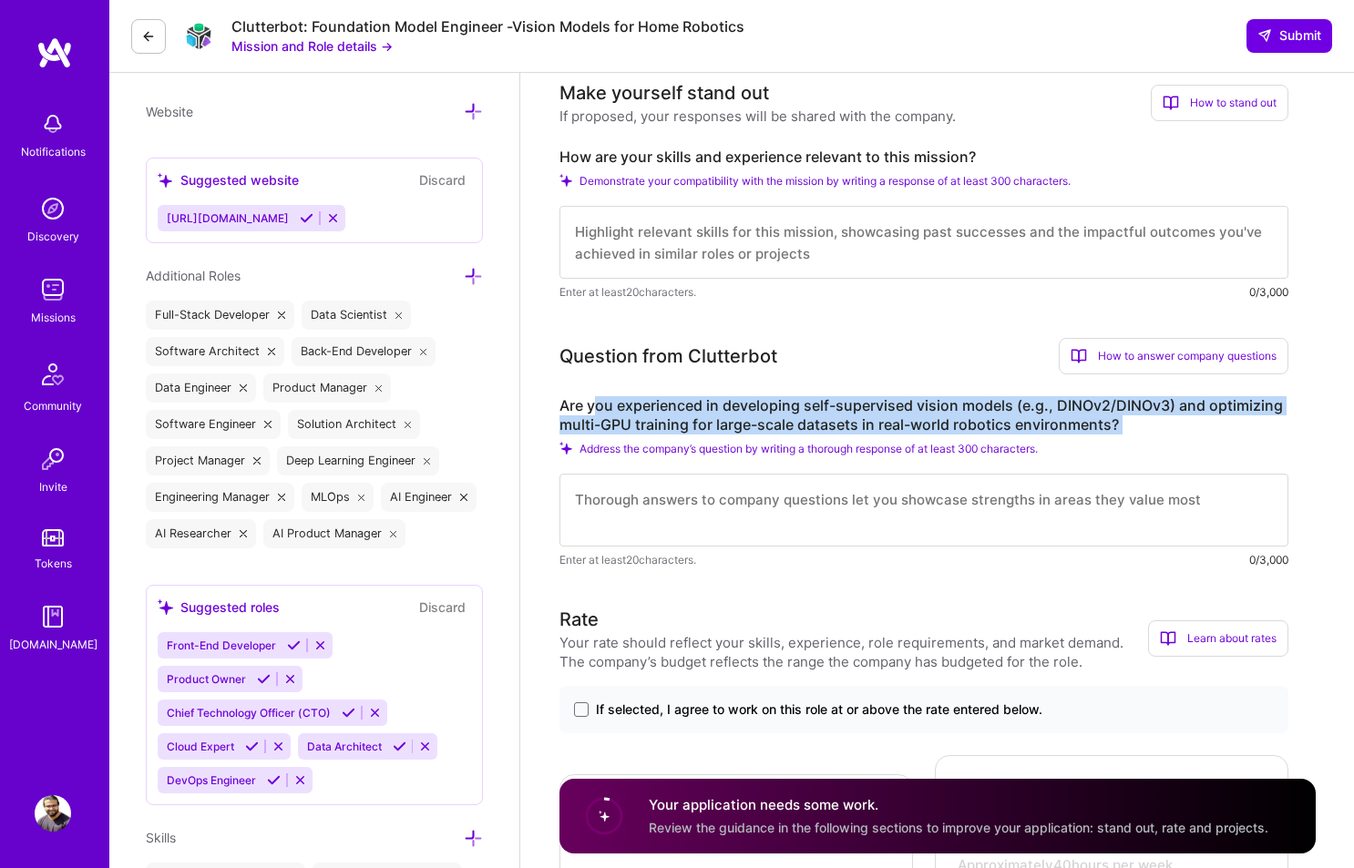
scroll to position [806, 0]
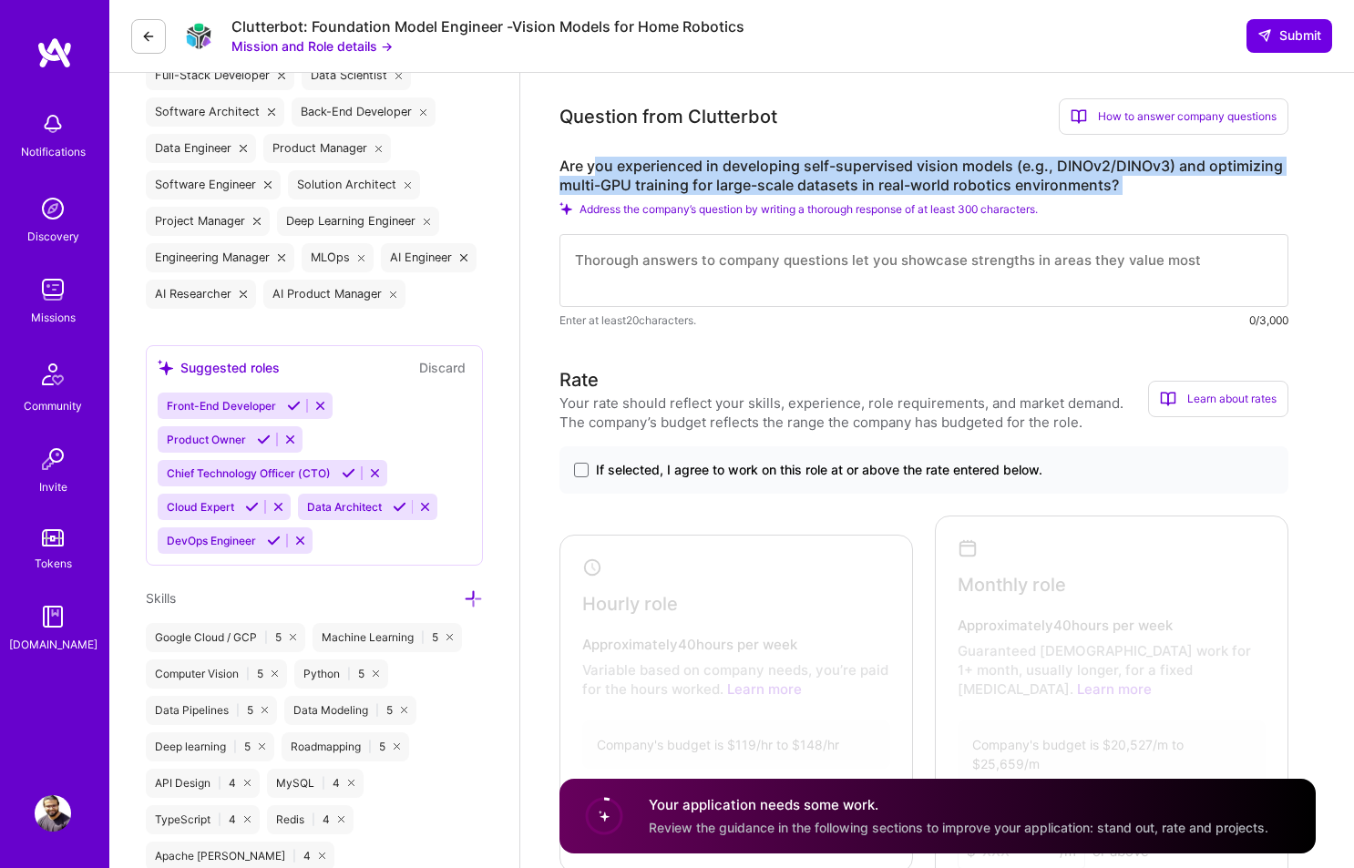
click at [723, 466] on span "If selected, I agree to work on this role at or above the rate entered below." at bounding box center [819, 470] width 447 height 18
click at [0, 0] on input "If selected, I agree to work on this role at or above the rate entered below." at bounding box center [0, 0] width 0 height 0
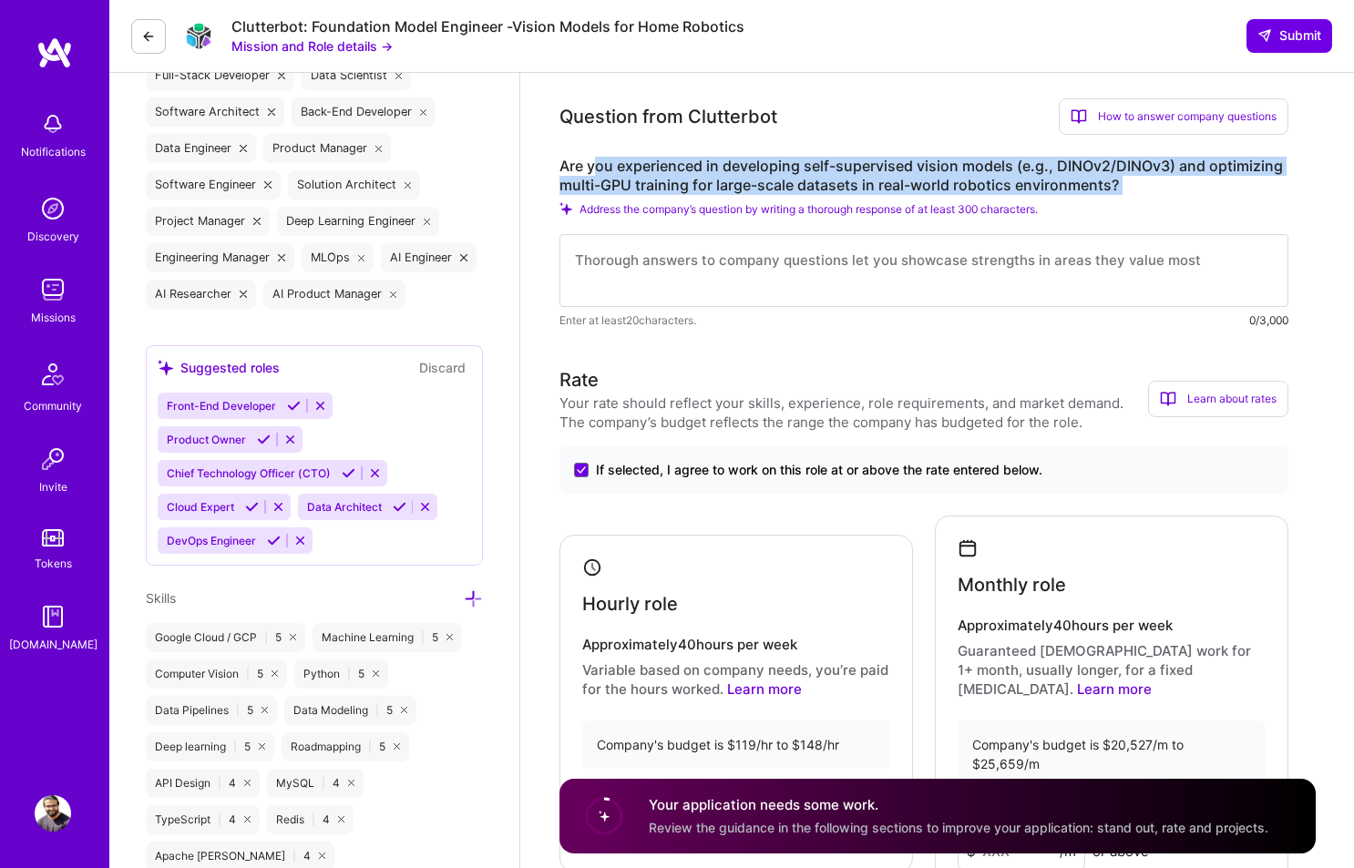
scroll to position [1174, 0]
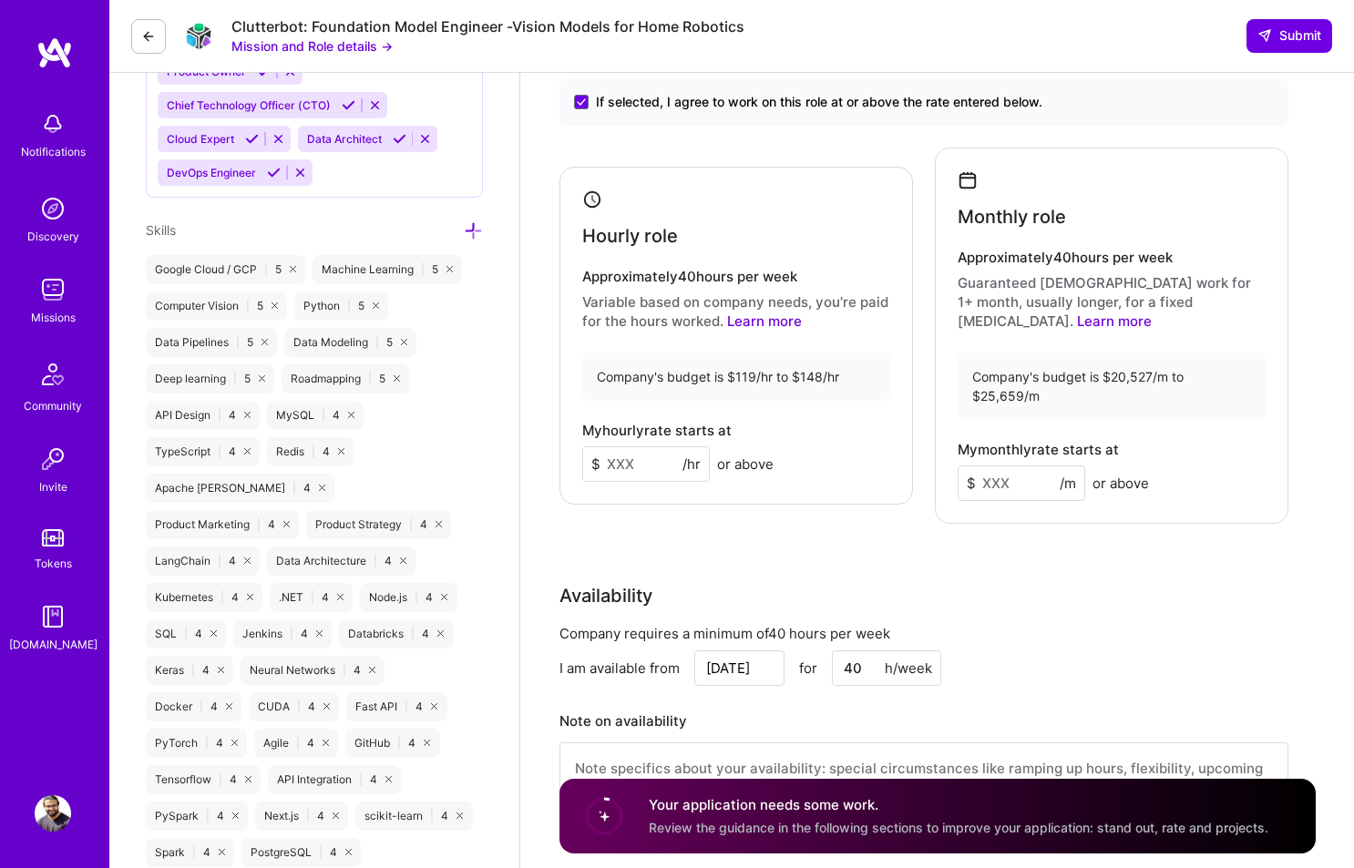
click at [630, 452] on input at bounding box center [646, 465] width 128 height 36
type input "139"
click at [1022, 466] on input at bounding box center [1022, 484] width 128 height 36
type input "22500"
